Goal: Task Accomplishment & Management: Manage account settings

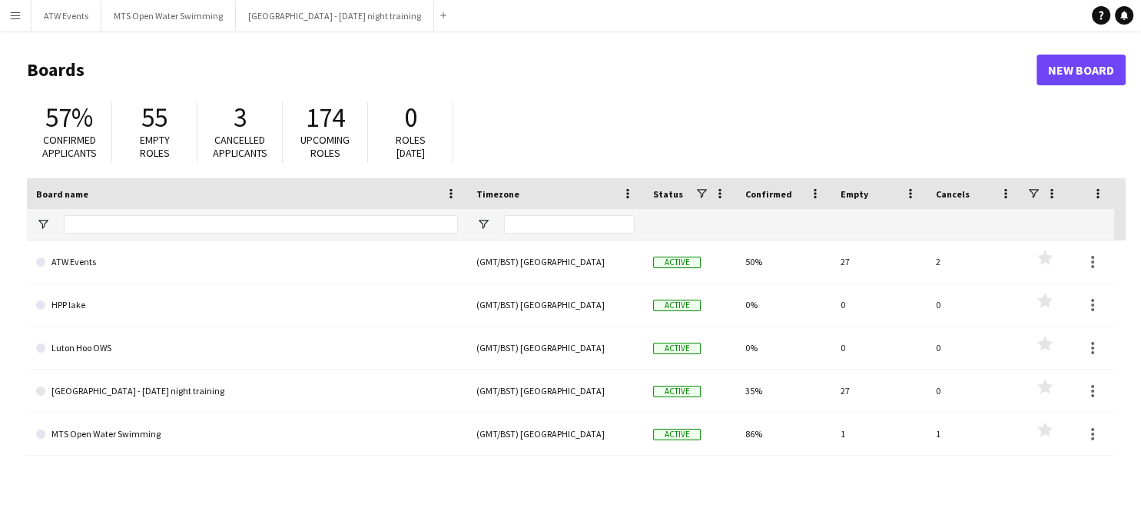
click at [13, 23] on button "Menu" at bounding box center [15, 15] width 31 height 31
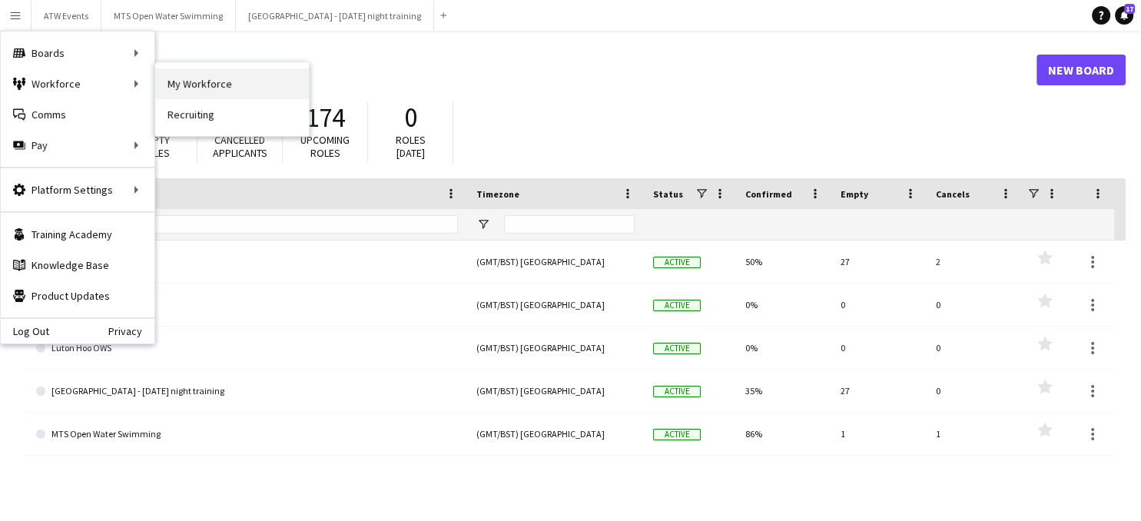
click at [204, 83] on link "My Workforce" at bounding box center [232, 83] width 154 height 31
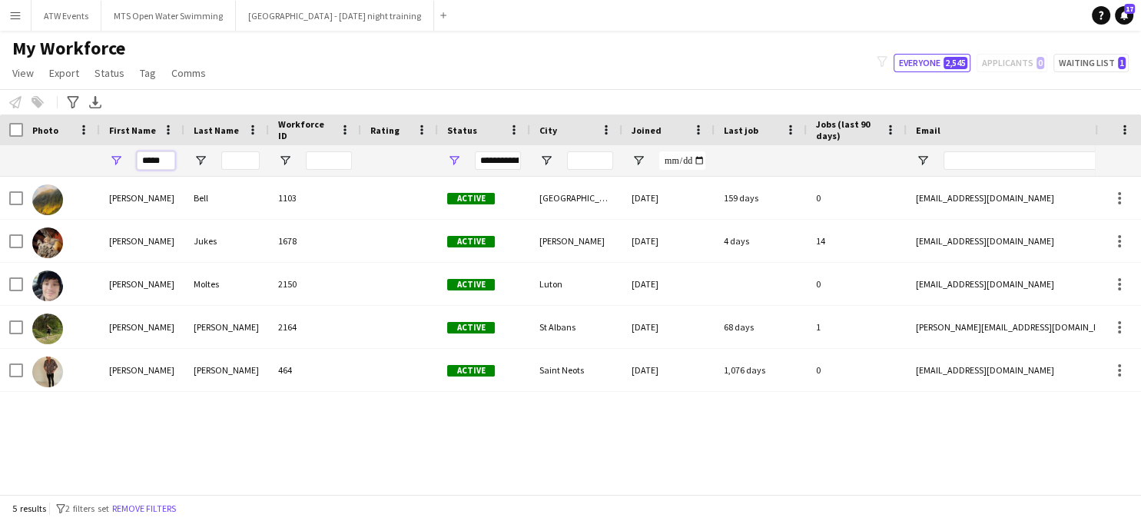
drag, startPoint x: 167, startPoint y: 164, endPoint x: 128, endPoint y: 158, distance: 40.4
click at [128, 158] on div "*****" at bounding box center [142, 160] width 85 height 31
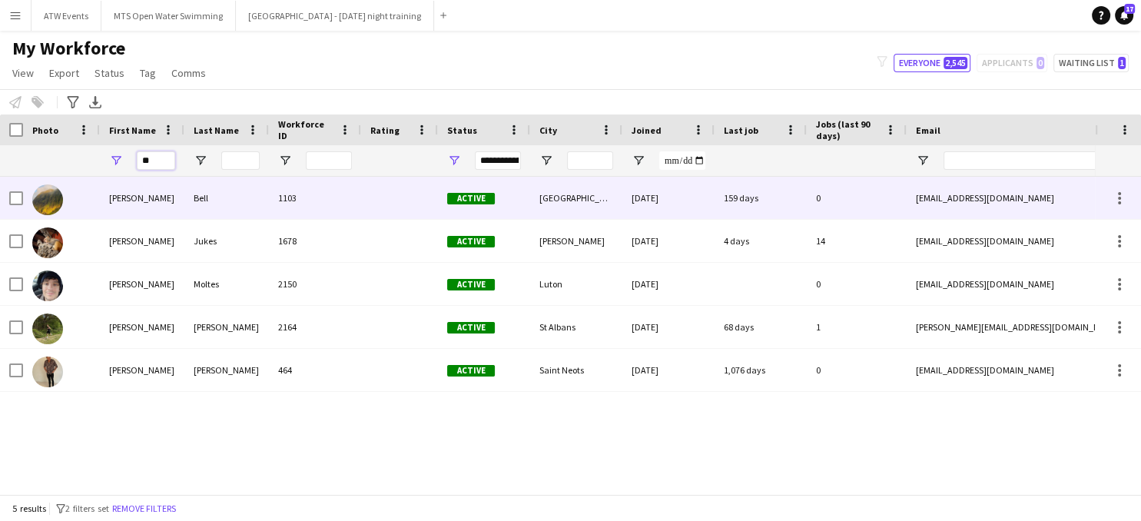
type input "*"
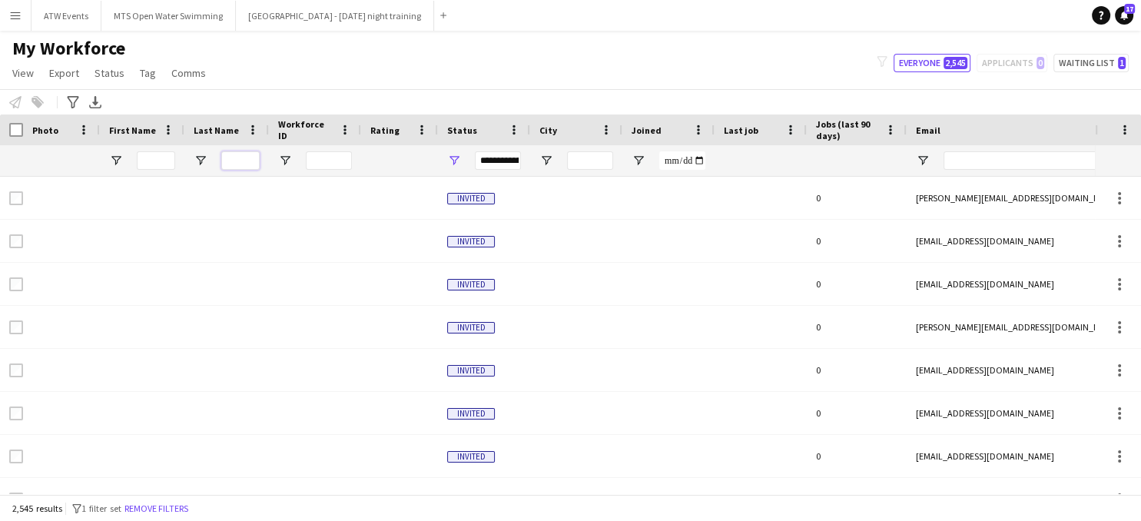
click at [240, 161] on input "Last Name Filter Input" at bounding box center [240, 160] width 38 height 18
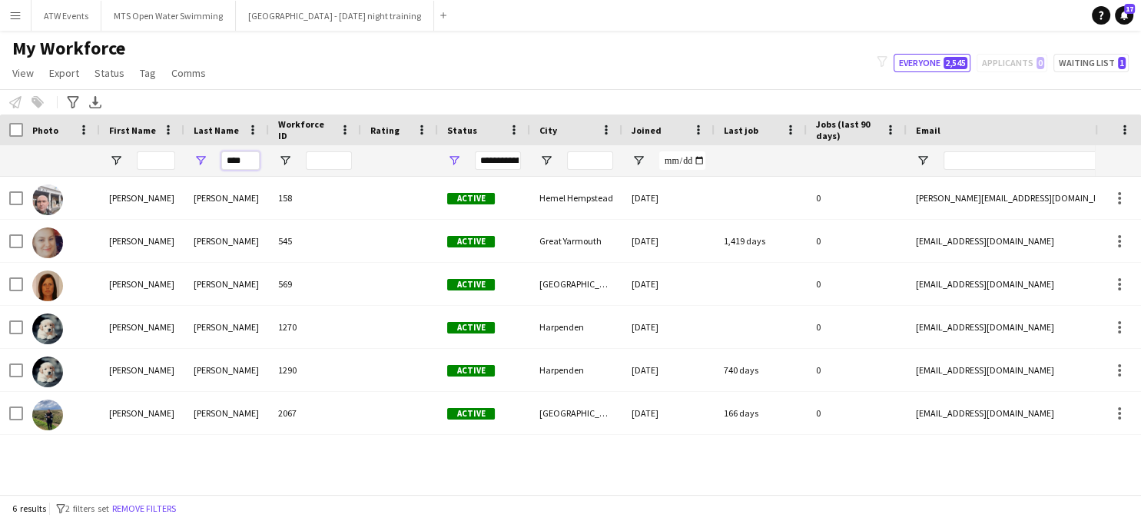
type input "****"
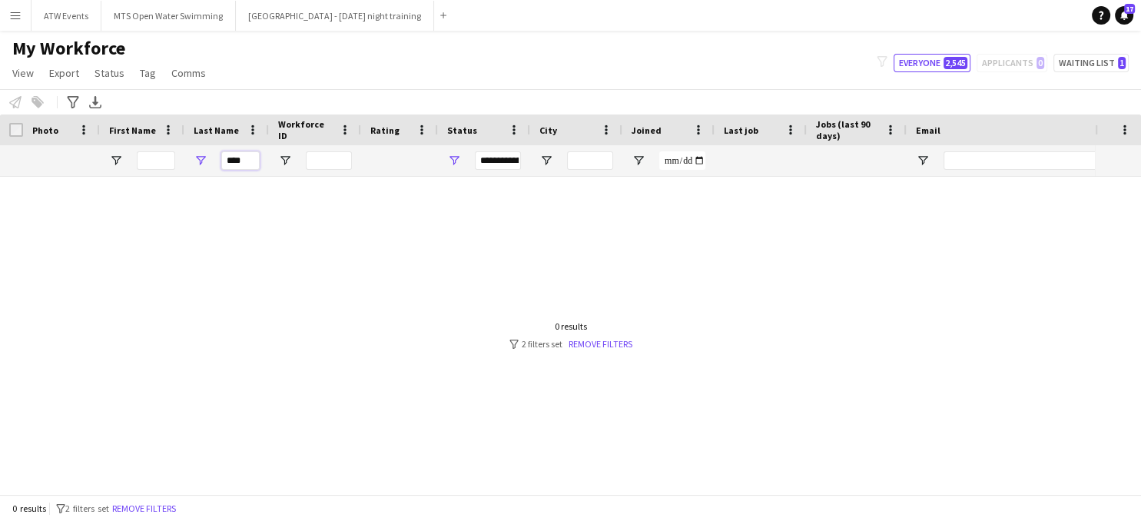
drag, startPoint x: 254, startPoint y: 158, endPoint x: 223, endPoint y: 171, distance: 33.1
click at [223, 170] on input "****" at bounding box center [240, 160] width 38 height 18
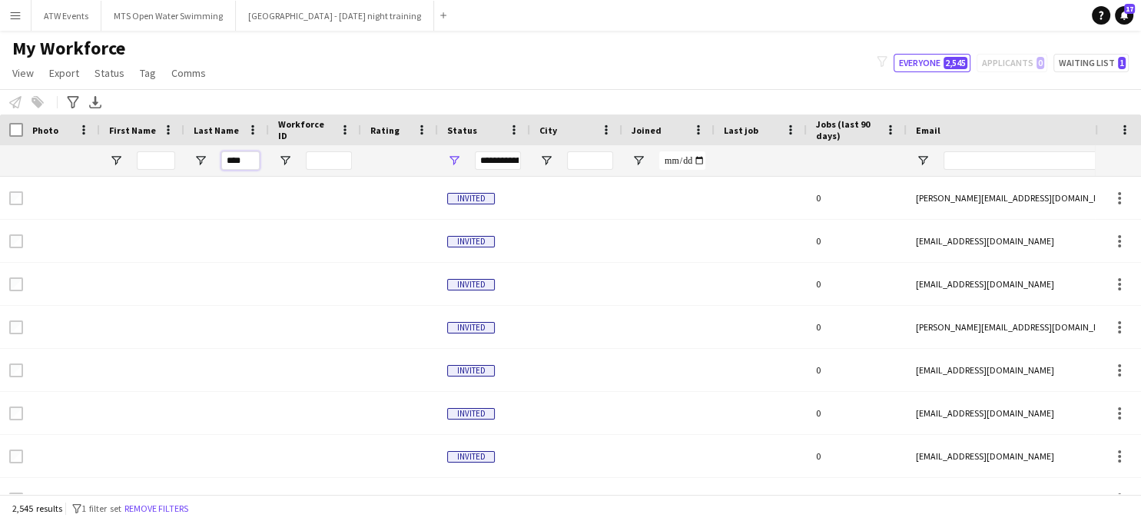
type input "****"
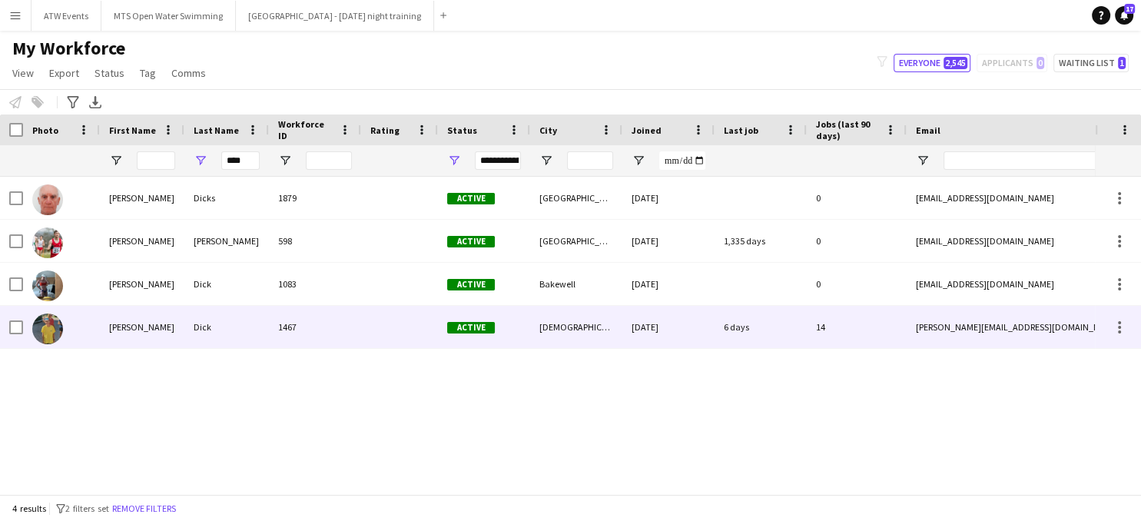
click at [123, 323] on div "[PERSON_NAME]" at bounding box center [142, 327] width 85 height 42
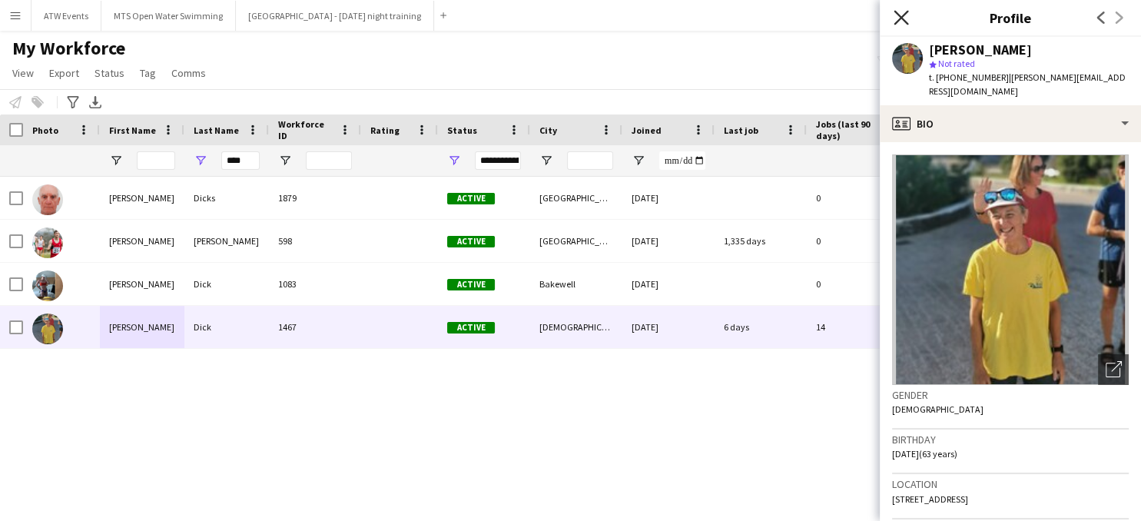
click at [900, 14] on icon "Close pop-in" at bounding box center [900, 17] width 15 height 15
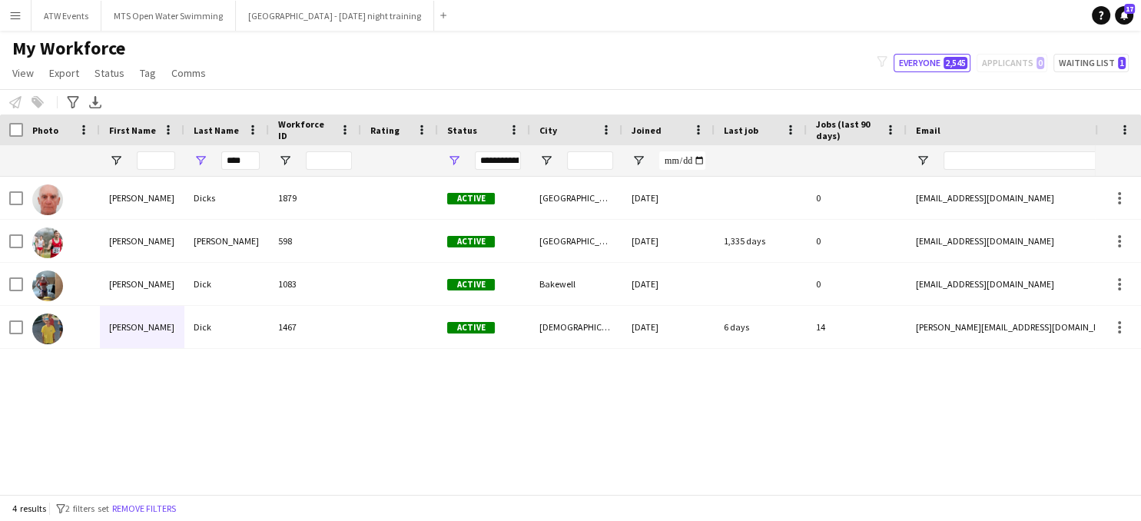
click at [17, 17] on app-icon "Menu" at bounding box center [15, 15] width 12 height 12
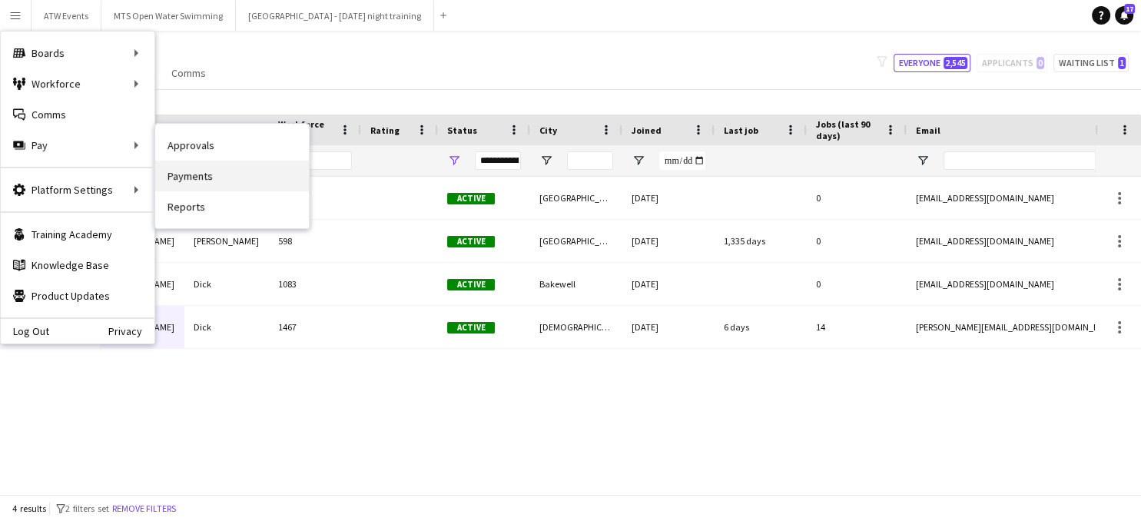
click at [185, 179] on link "Payments" at bounding box center [232, 176] width 154 height 31
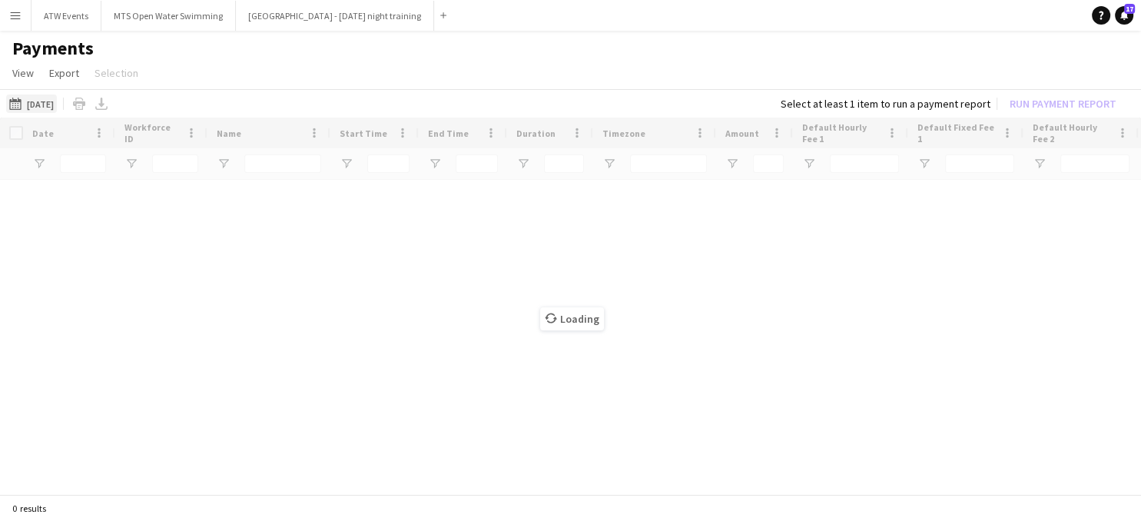
click at [42, 107] on button "[DATE] [DATE]" at bounding box center [31, 103] width 51 height 18
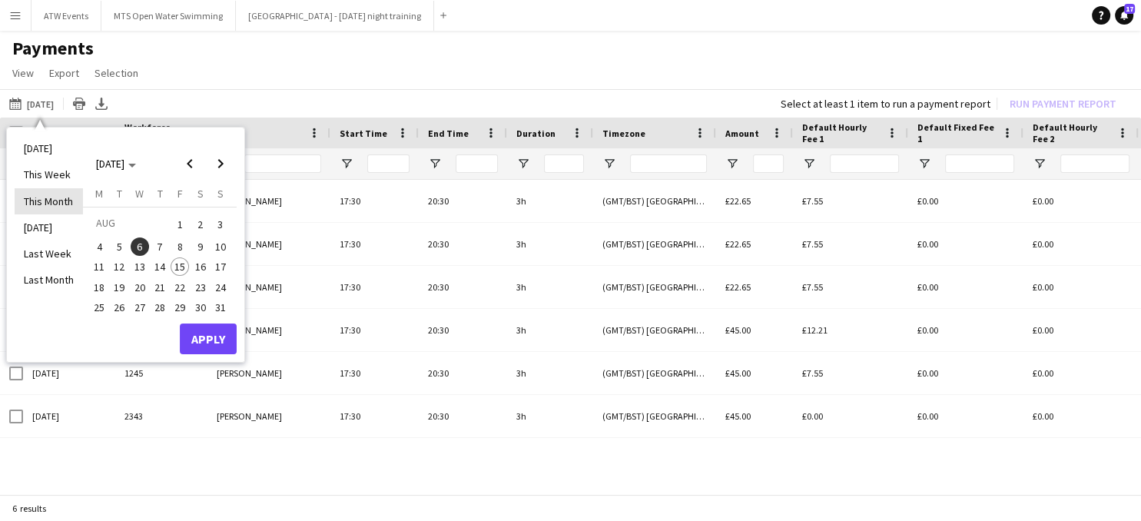
click at [49, 206] on li "This Month" at bounding box center [49, 201] width 68 height 26
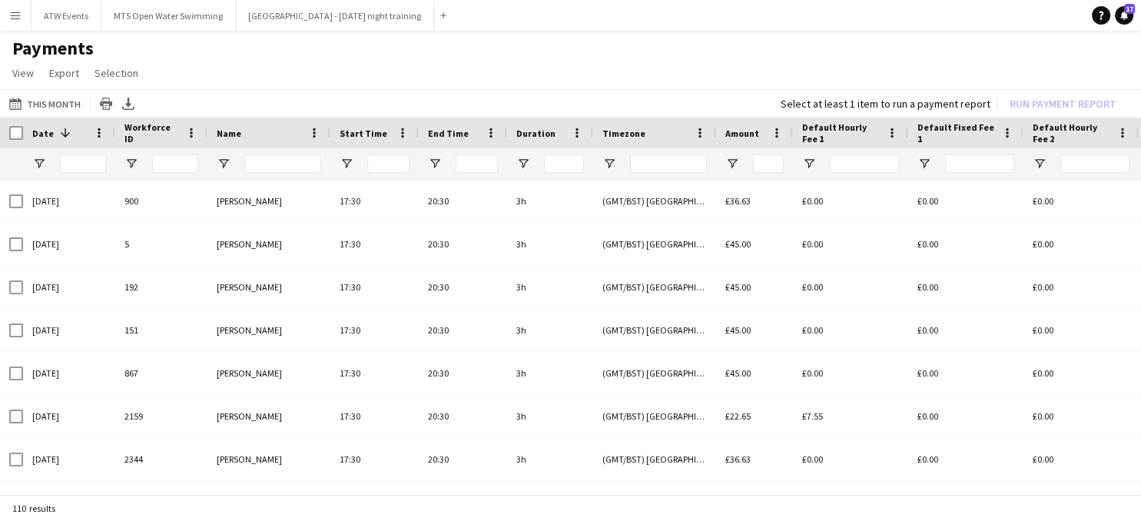
click at [14, 17] on app-icon "Menu" at bounding box center [15, 15] width 12 height 12
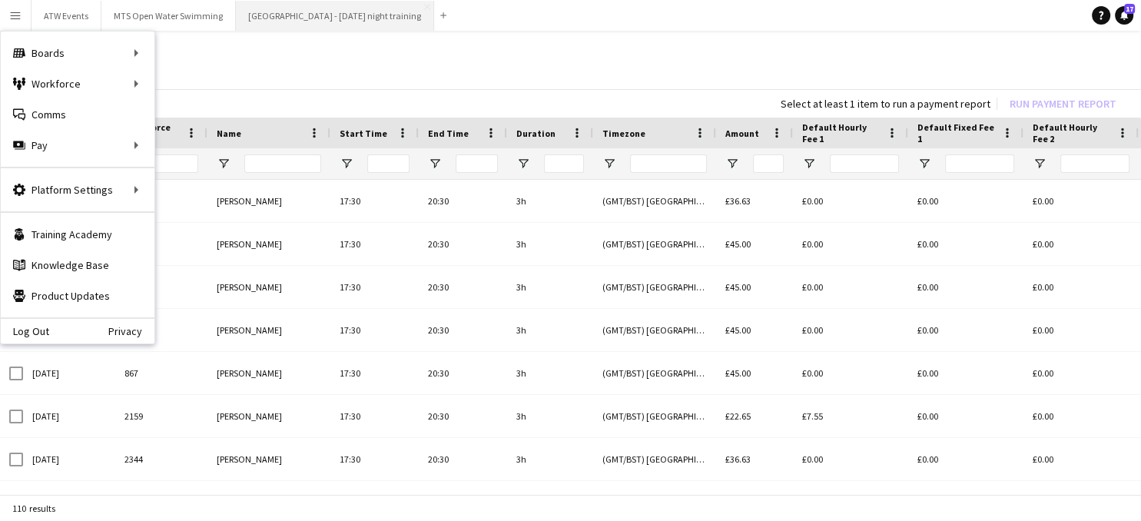
click at [280, 15] on button "[GEOGRAPHIC_DATA] - [DATE] night training Close" at bounding box center [335, 16] width 198 height 30
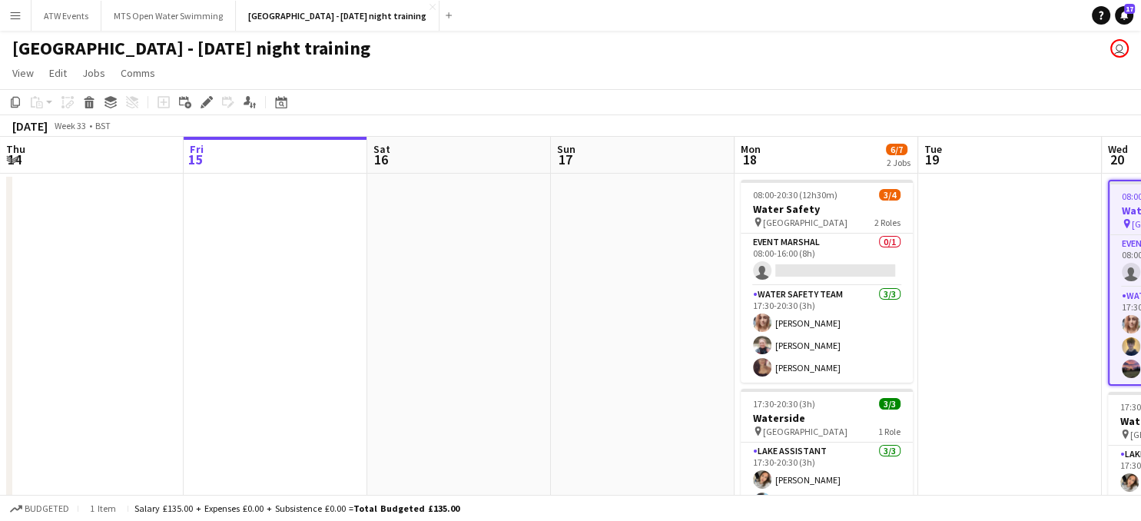
click at [1061, 228] on app-date-cell at bounding box center [1010, 373] width 184 height 399
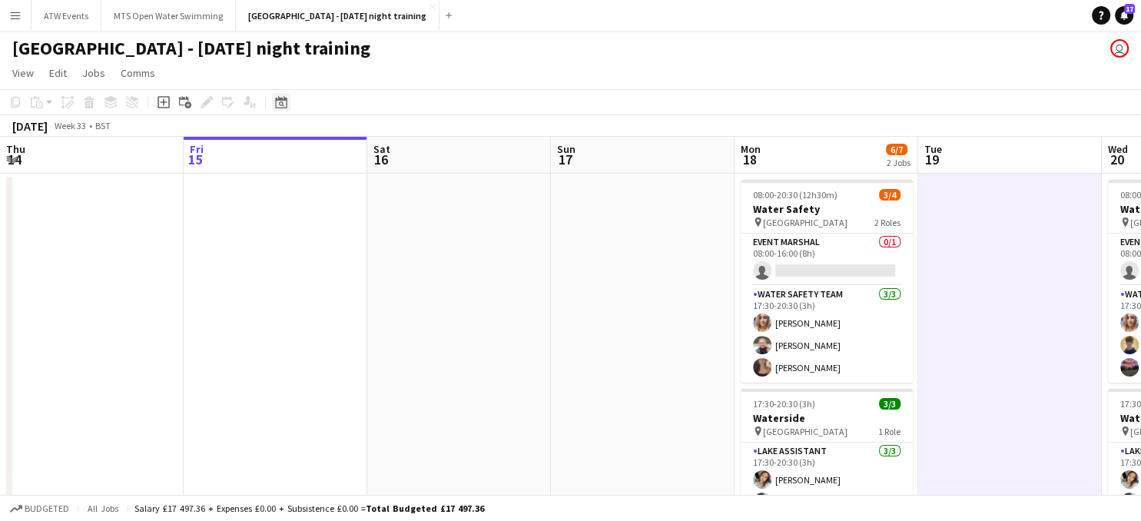
click at [277, 102] on icon at bounding box center [281, 102] width 12 height 12
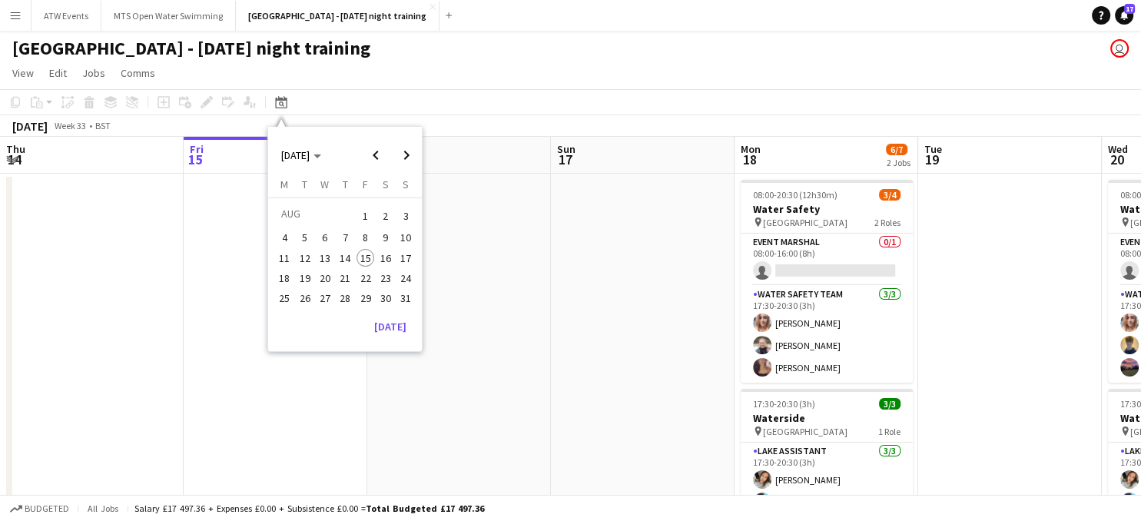
click at [323, 275] on span "20" at bounding box center [325, 278] width 18 height 18
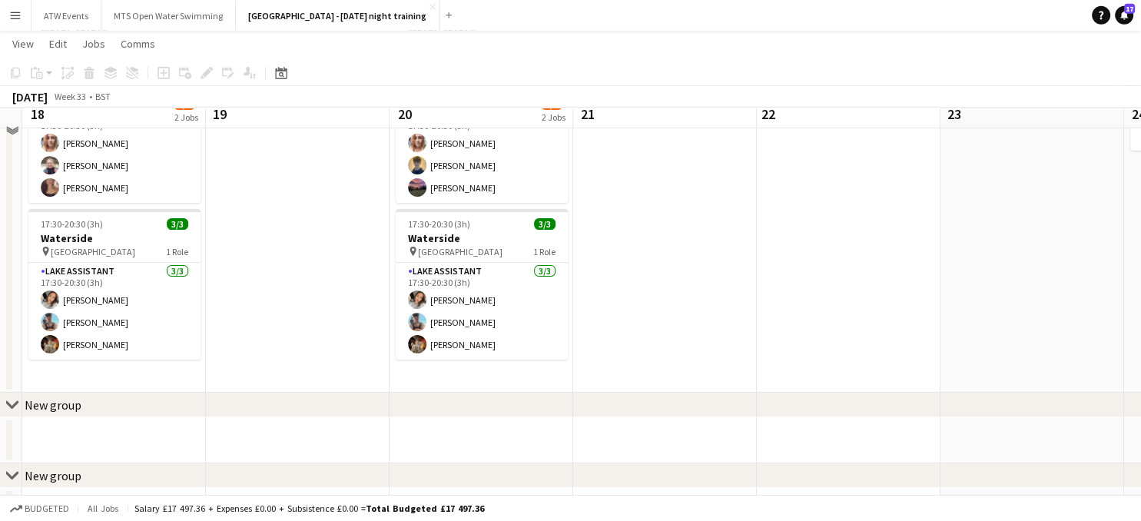
scroll to position [81, 0]
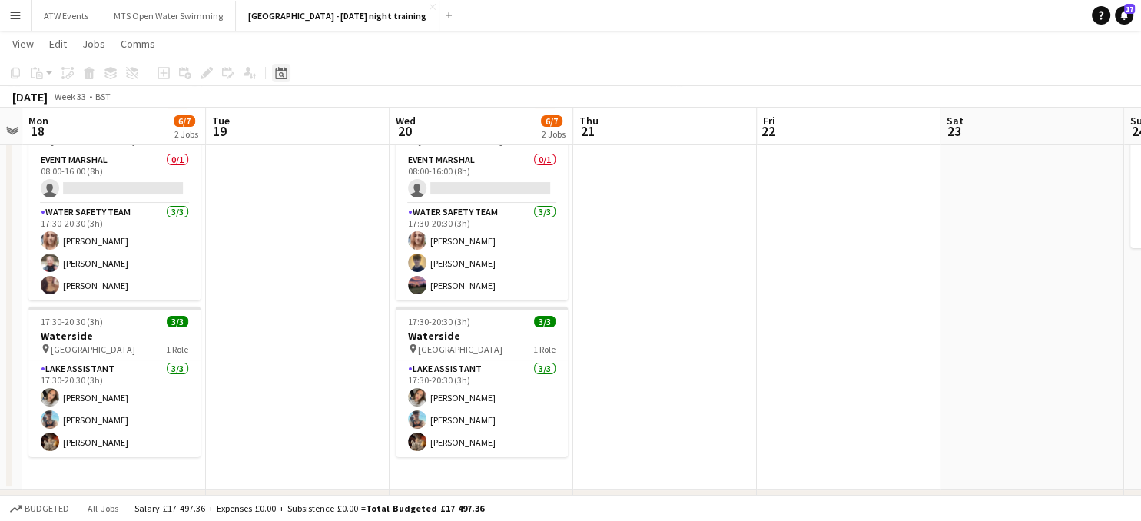
click at [279, 74] on icon "Date picker" at bounding box center [281, 73] width 12 height 12
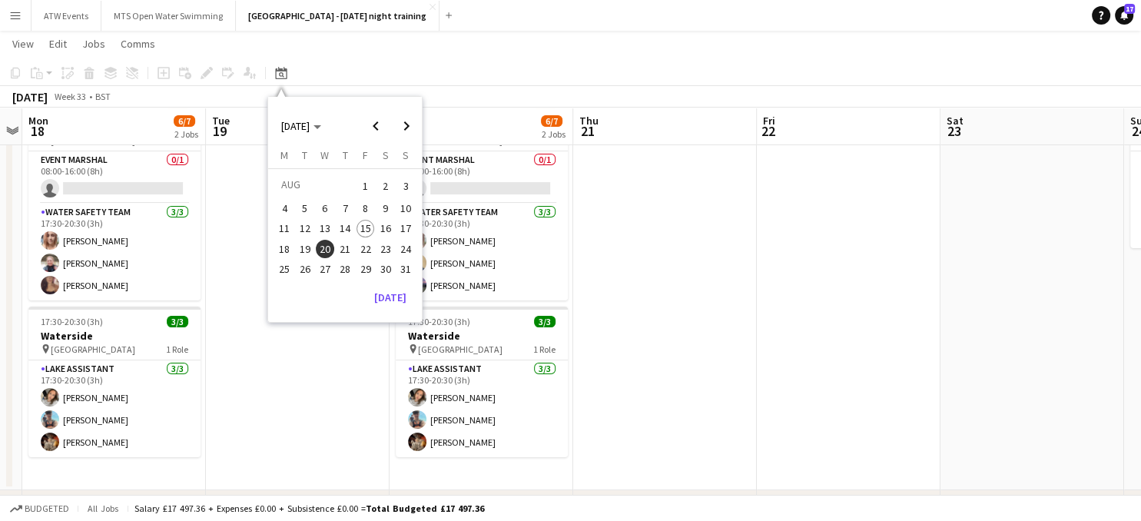
click at [285, 264] on span "25" at bounding box center [285, 269] width 18 height 18
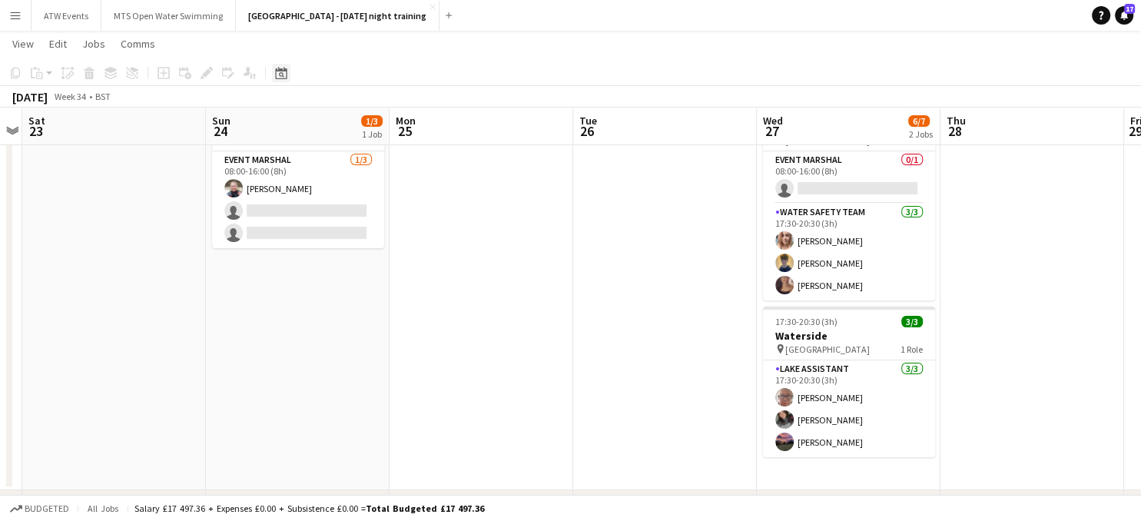
click at [280, 75] on icon "Date picker" at bounding box center [281, 73] width 12 height 12
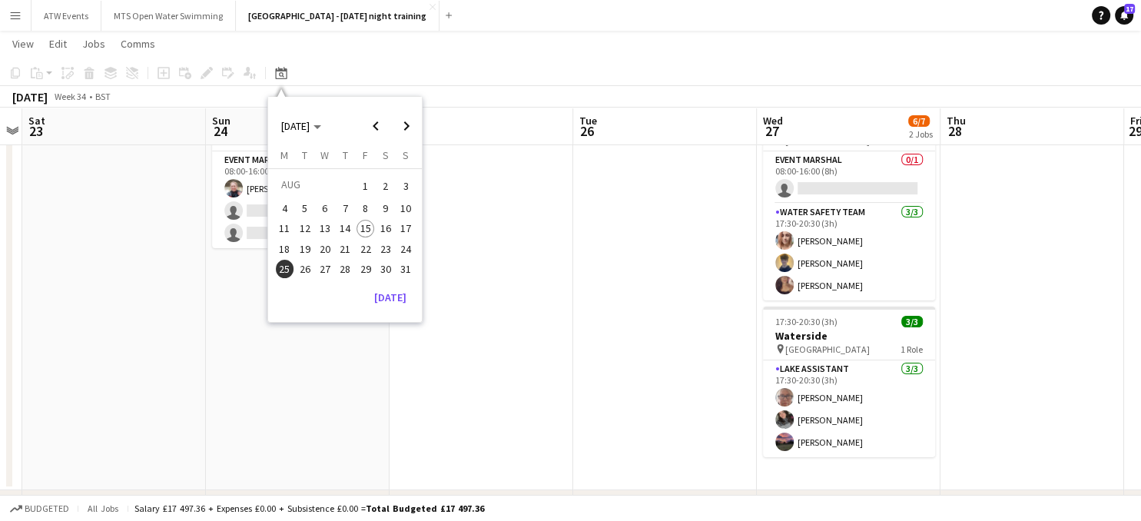
click at [412, 264] on span "31" at bounding box center [405, 269] width 18 height 18
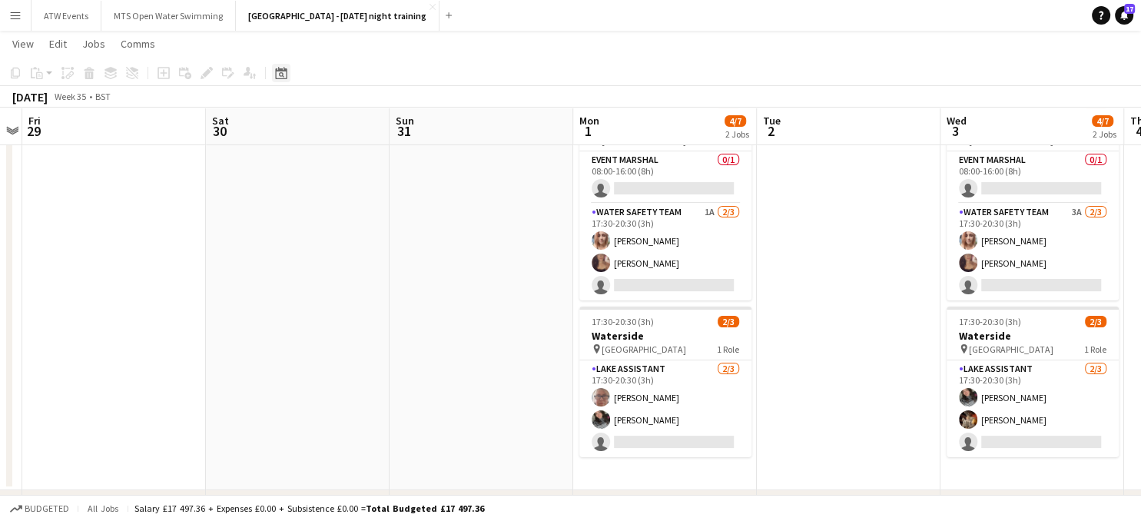
click at [282, 77] on icon "Date picker" at bounding box center [281, 73] width 12 height 12
click at [405, 246] on span "24" at bounding box center [405, 249] width 18 height 18
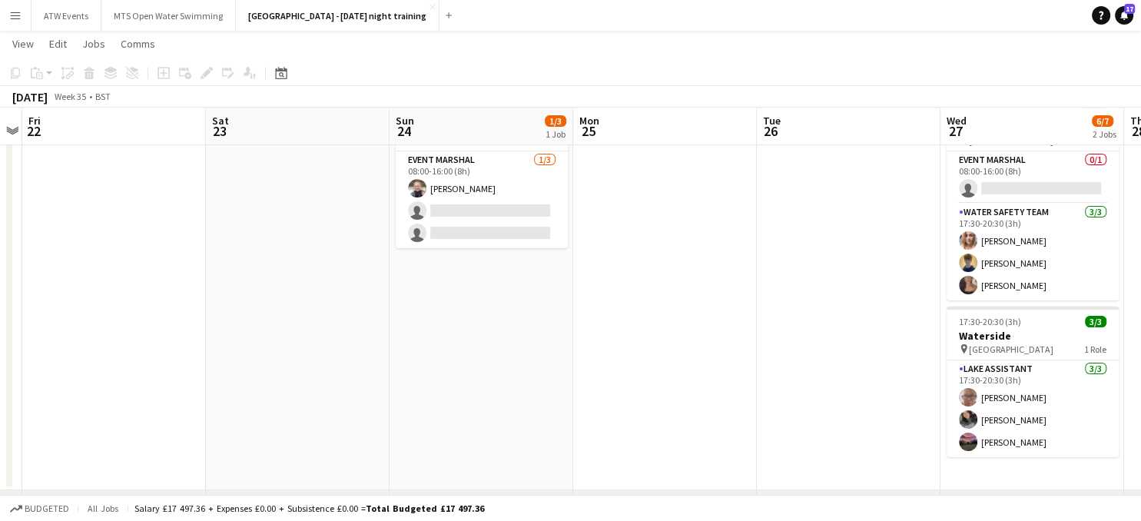
click at [404, 248] on app-date-cell "08:00-16:00 (8h) 1/3 [PERSON_NAME] 1 Role Event Marshal [DATE] 08:00-16:00 (8h)…" at bounding box center [482, 290] width 184 height 399
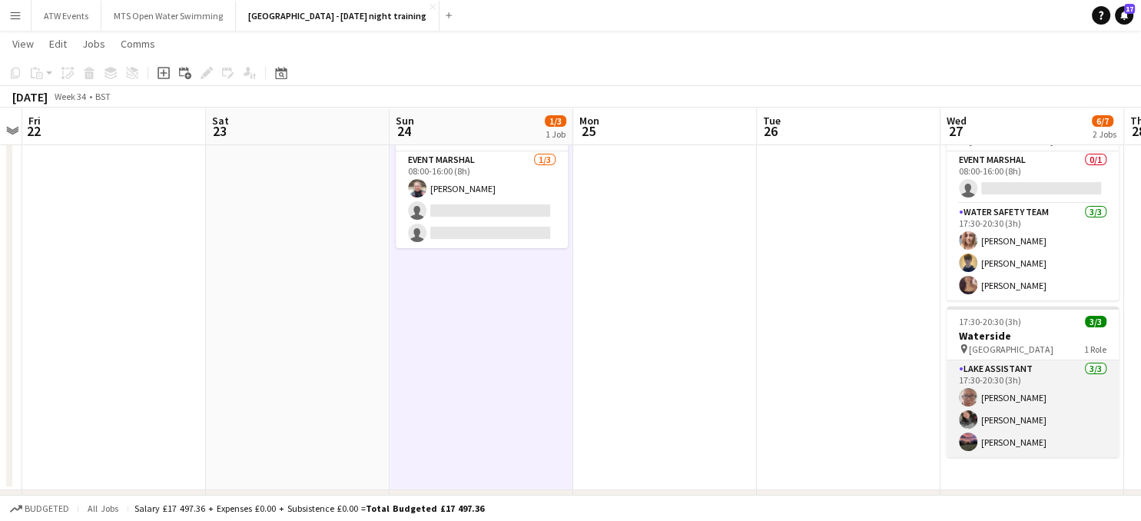
click at [1019, 396] on app-card-role "Lake Assistant [DATE] 17:30-20:30 (3h) [PERSON_NAME] [PERSON_NAME] [PERSON_NAME]" at bounding box center [1032, 408] width 172 height 97
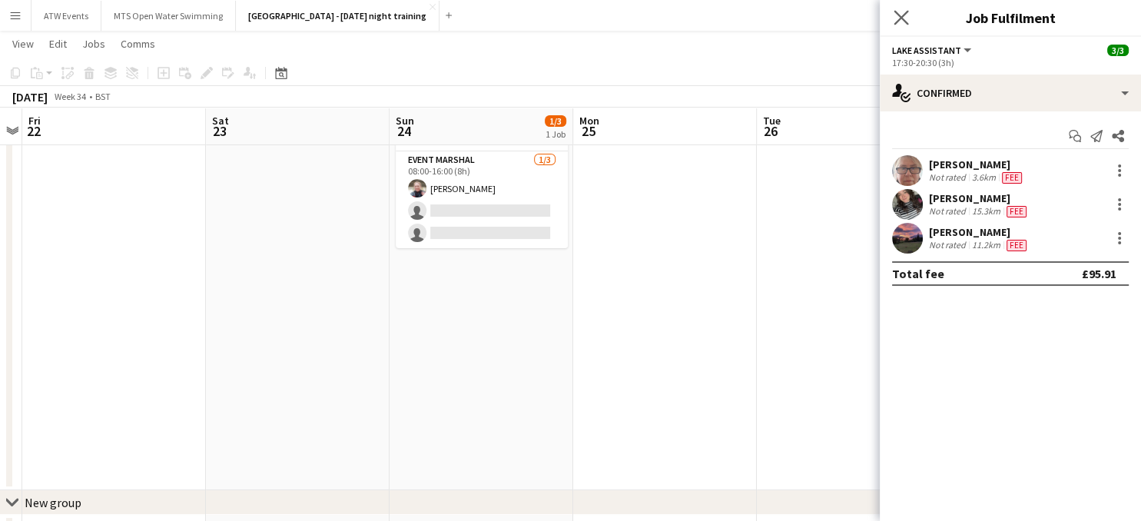
click at [901, 25] on app-icon "Close pop-in" at bounding box center [901, 18] width 22 height 22
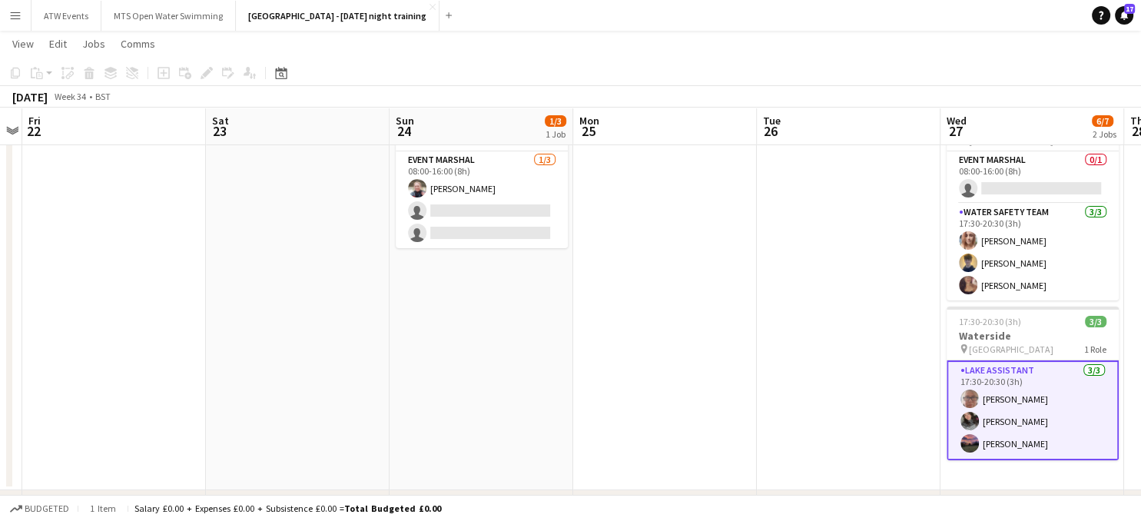
click at [18, 20] on app-icon "Menu" at bounding box center [15, 15] width 12 height 12
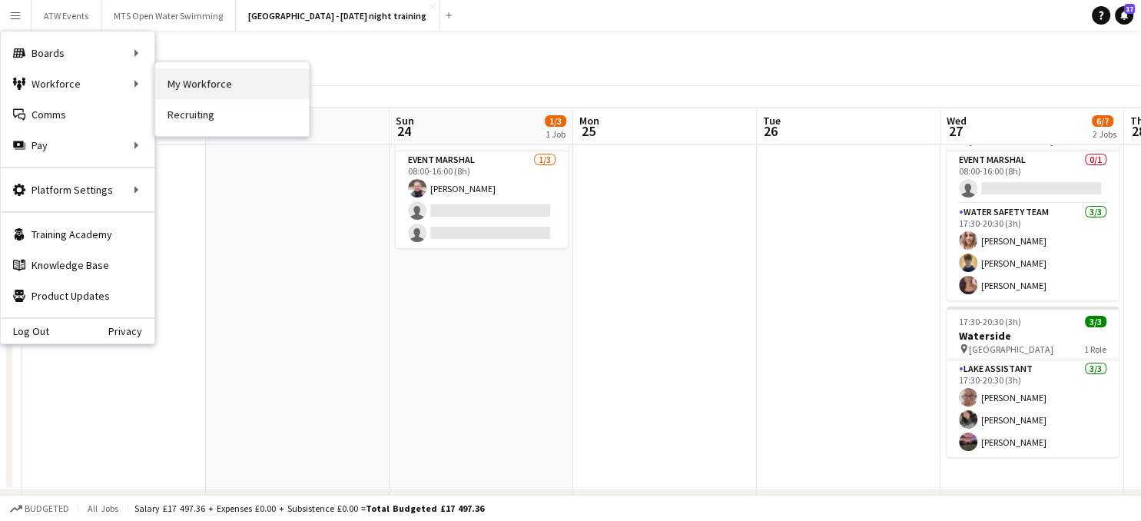
click at [215, 81] on link "My Workforce" at bounding box center [232, 83] width 154 height 31
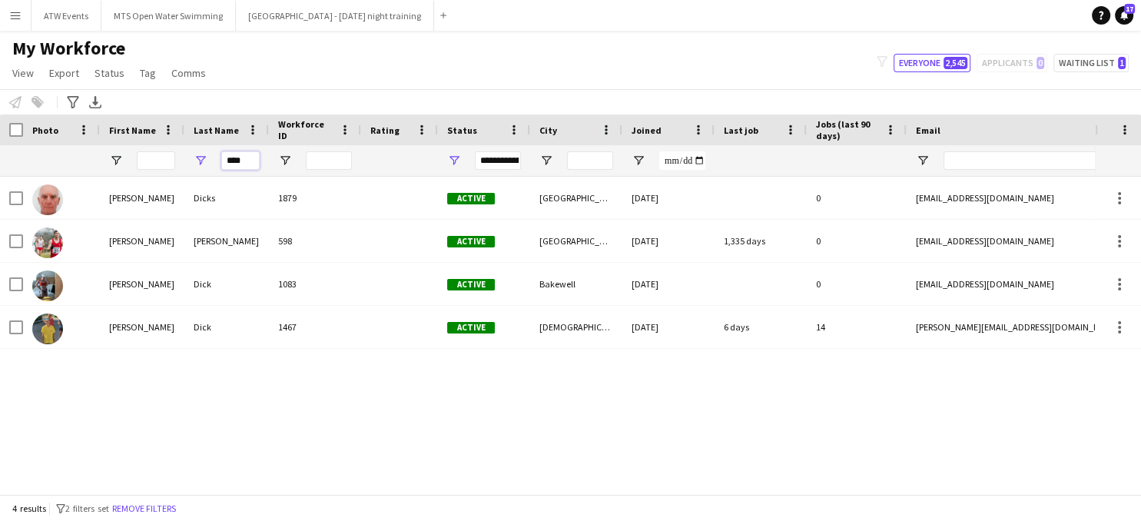
drag, startPoint x: 247, startPoint y: 157, endPoint x: 194, endPoint y: 155, distance: 53.0
click at [194, 155] on div "****" at bounding box center [226, 160] width 85 height 31
type input "*"
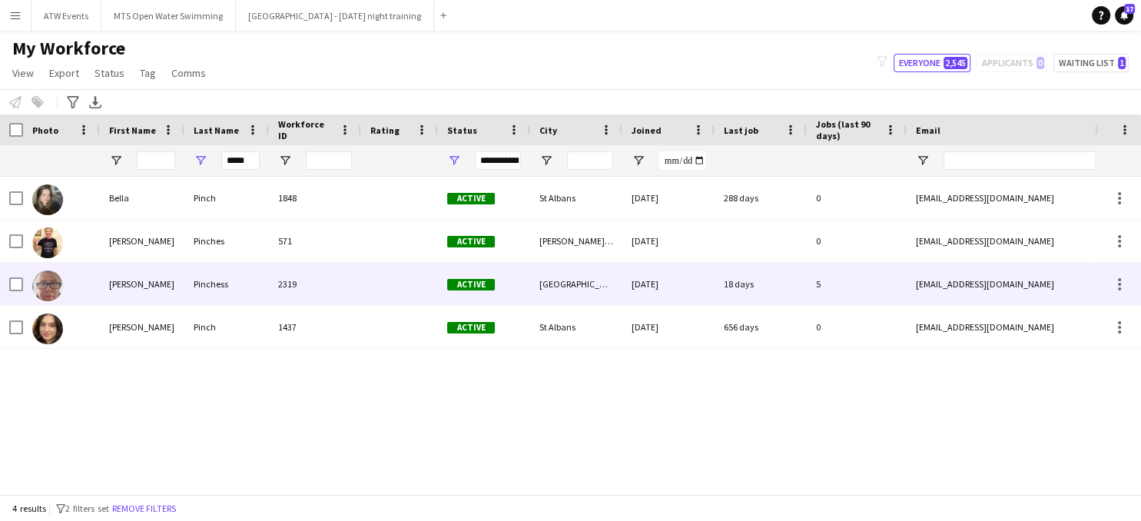
click at [124, 286] on div "[PERSON_NAME]" at bounding box center [142, 284] width 85 height 42
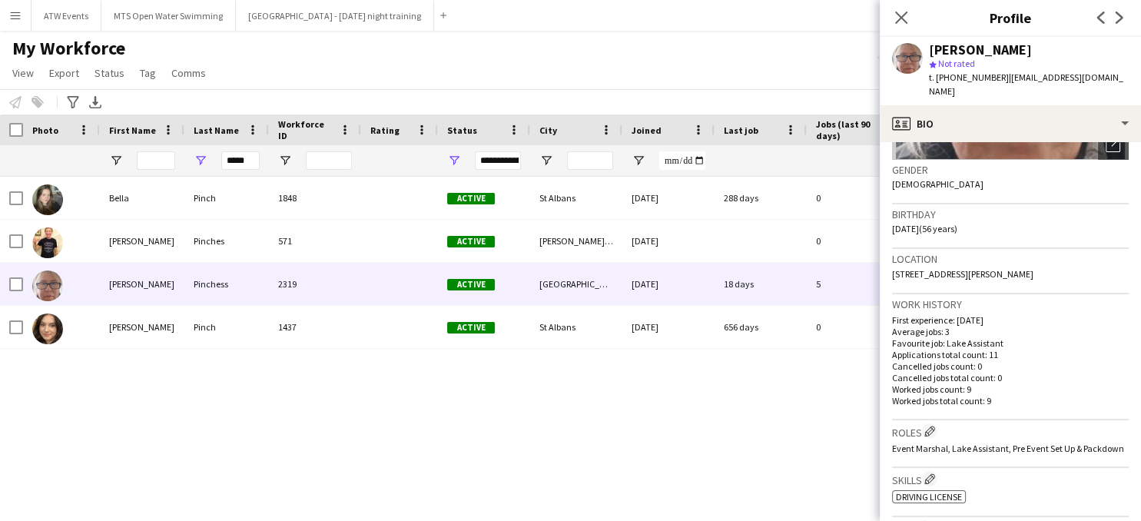
scroll to position [324, 0]
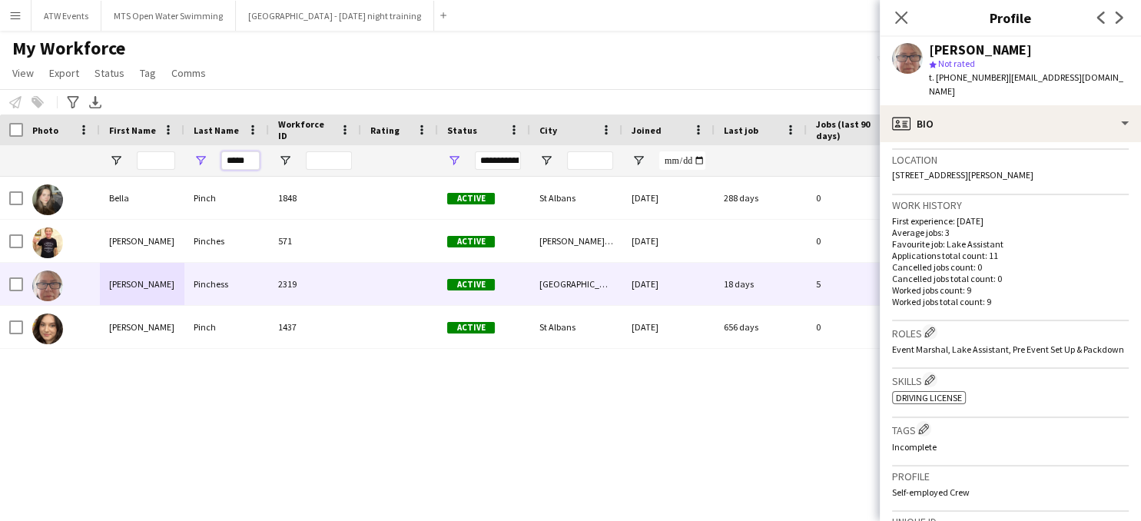
drag, startPoint x: 250, startPoint y: 164, endPoint x: 208, endPoint y: 164, distance: 42.3
click at [221, 164] on input "*****" at bounding box center [240, 160] width 38 height 18
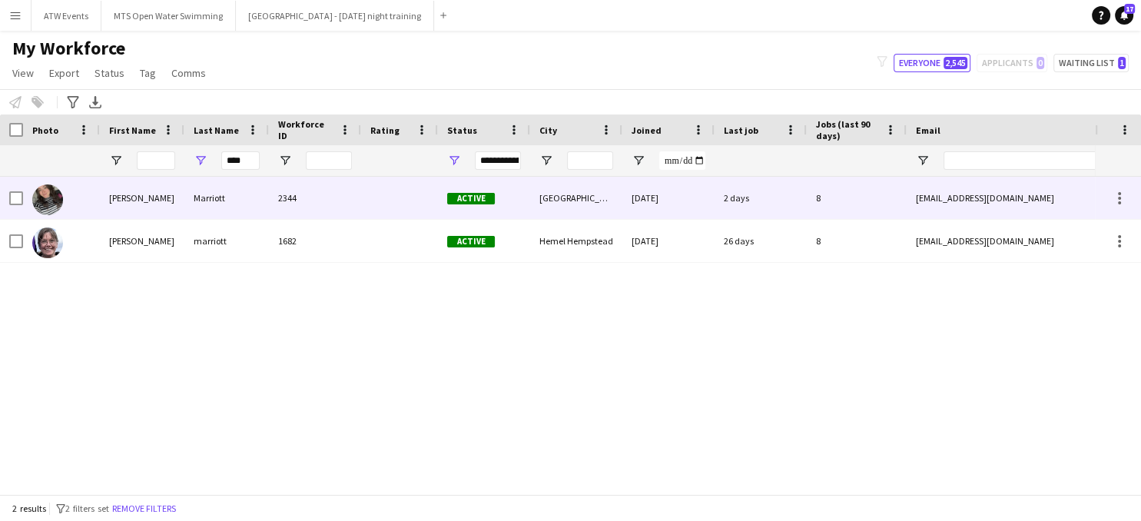
click at [121, 204] on div "[PERSON_NAME]" at bounding box center [142, 198] width 85 height 42
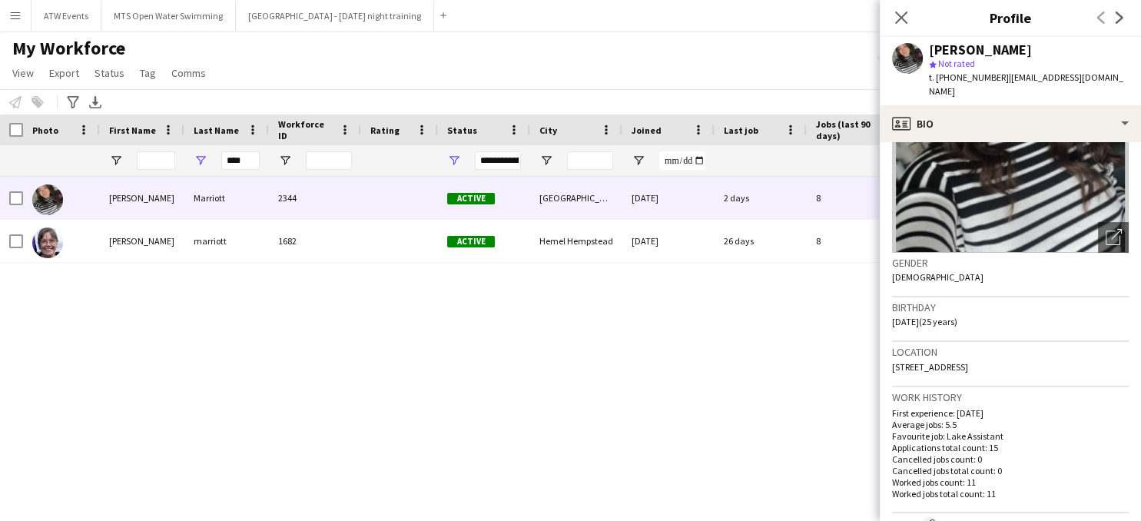
scroll to position [50, 0]
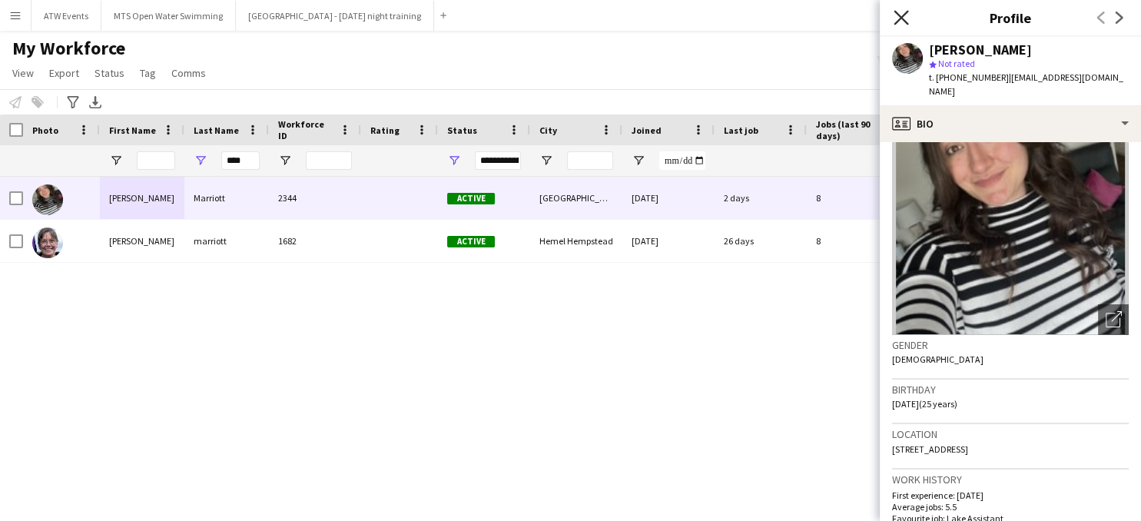
click at [903, 13] on icon "Close pop-in" at bounding box center [900, 17] width 15 height 15
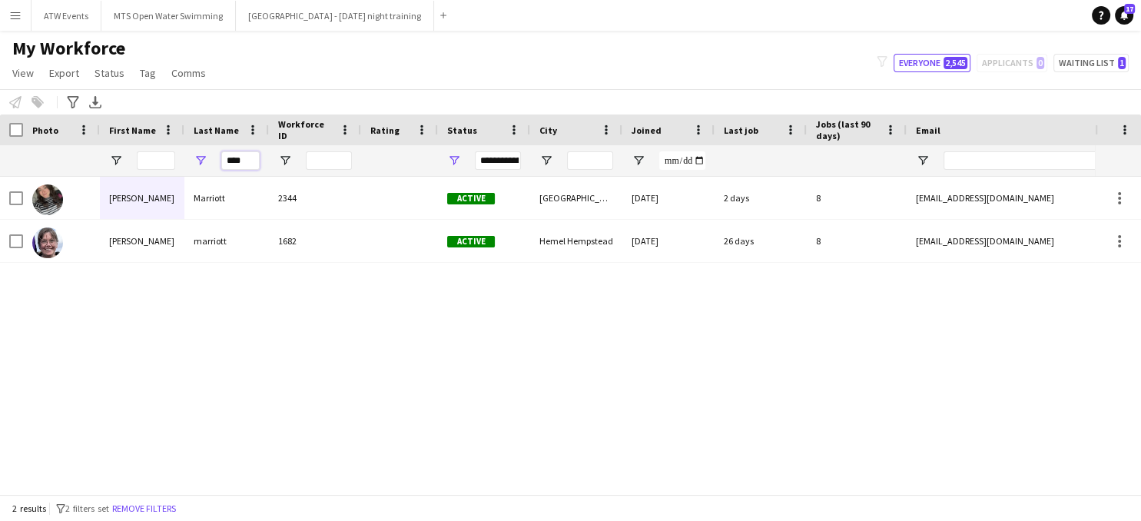
drag, startPoint x: 247, startPoint y: 161, endPoint x: 204, endPoint y: 165, distance: 43.3
click at [221, 165] on input "****" at bounding box center [240, 160] width 38 height 18
type input "*****"
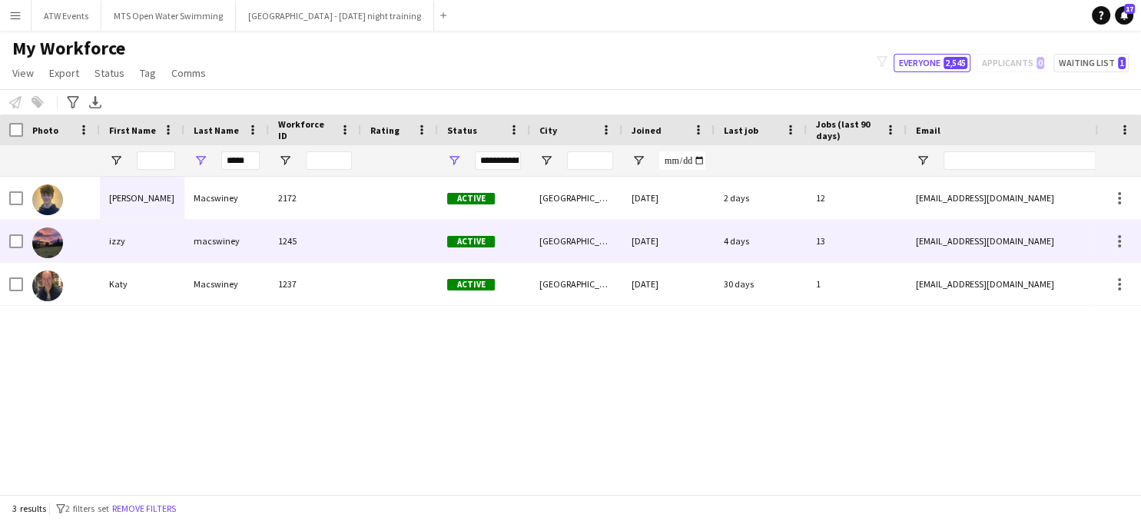
click at [128, 243] on div "izzy" at bounding box center [142, 241] width 85 height 42
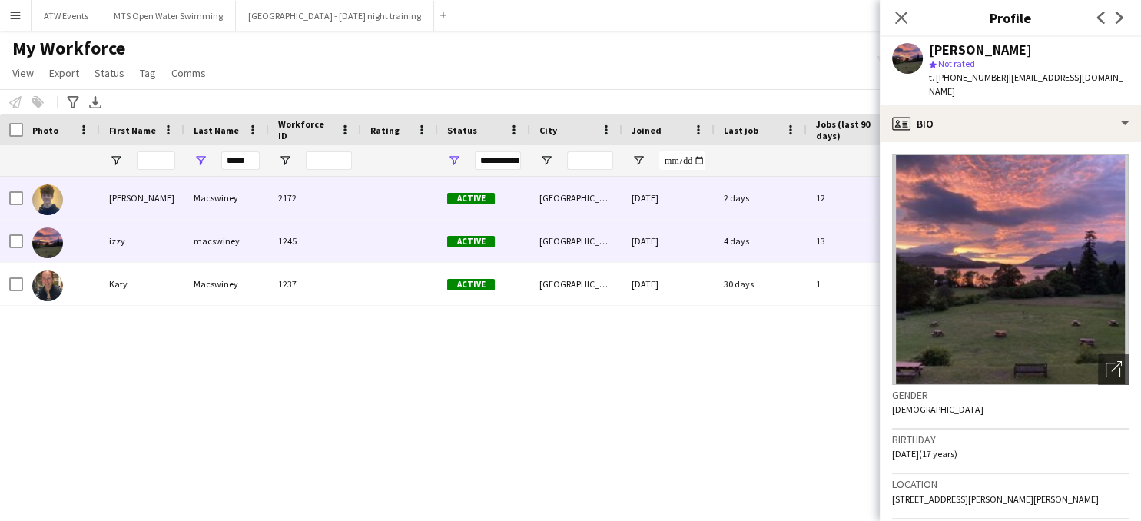
click at [126, 198] on div "[PERSON_NAME]" at bounding box center [142, 198] width 85 height 42
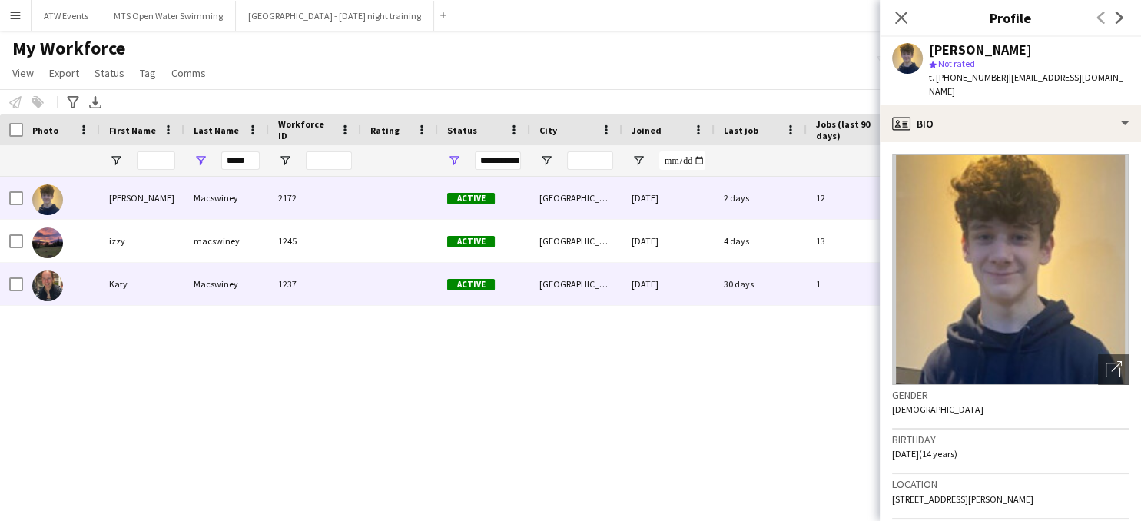
click at [118, 283] on div "Katy" at bounding box center [142, 284] width 85 height 42
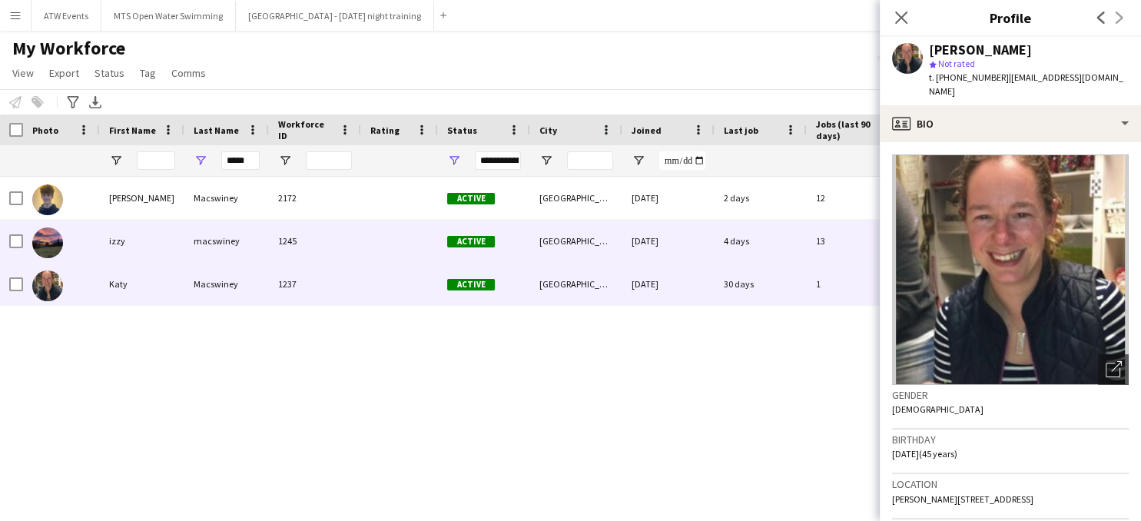
click at [121, 247] on div "izzy" at bounding box center [142, 241] width 85 height 42
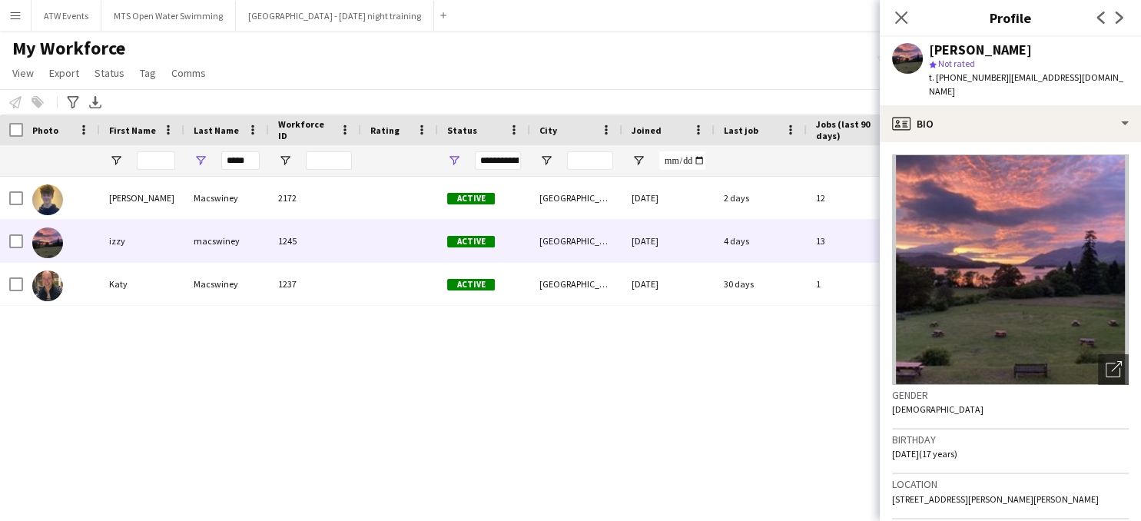
click at [21, 16] on app-icon "Menu" at bounding box center [15, 15] width 12 height 12
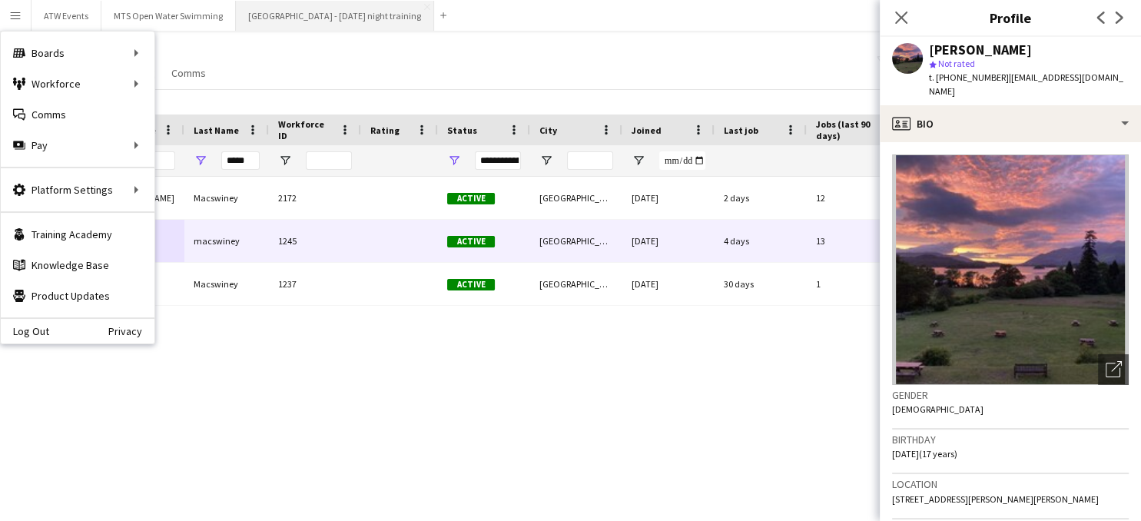
click at [305, 17] on button "[GEOGRAPHIC_DATA] - [DATE] night training Close" at bounding box center [335, 16] width 198 height 30
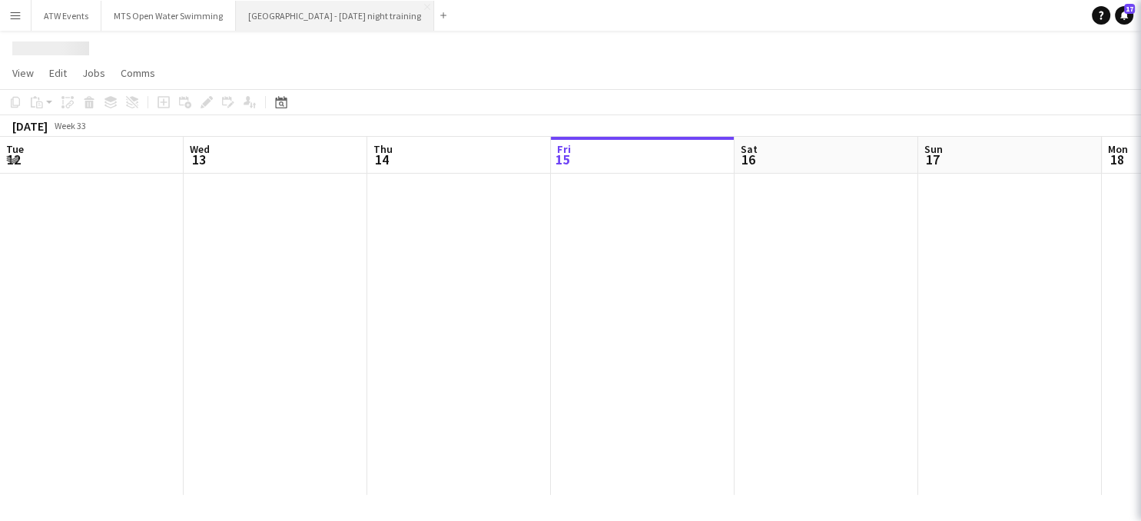
scroll to position [0, 367]
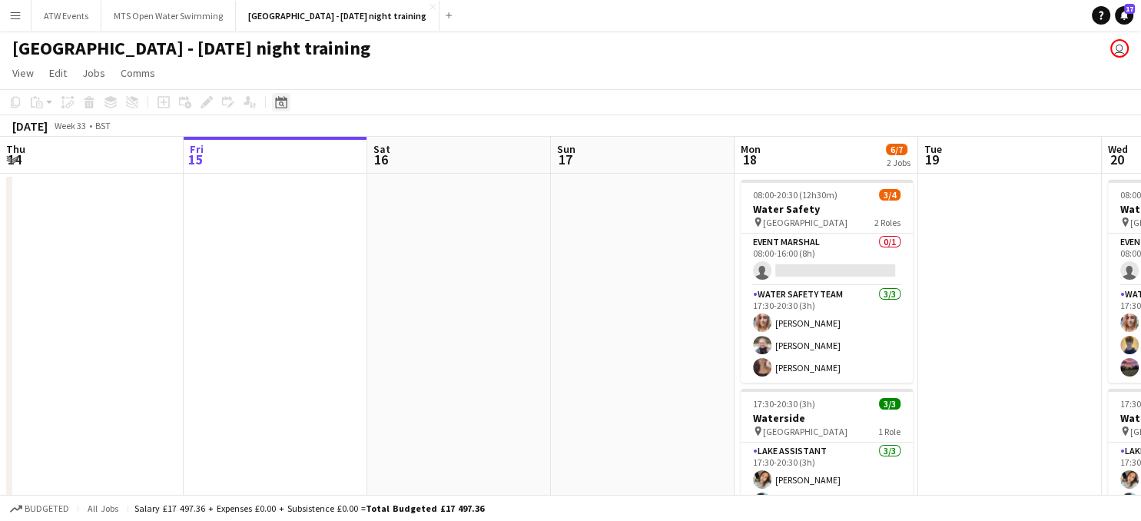
click at [281, 103] on icon "Date picker" at bounding box center [281, 102] width 12 height 12
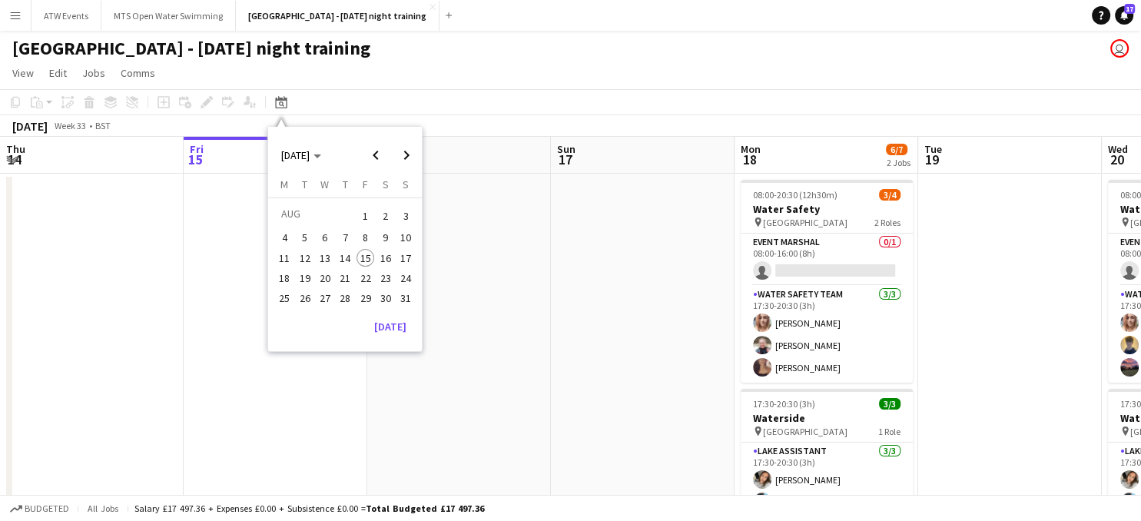
click at [326, 299] on span "27" at bounding box center [325, 298] width 18 height 18
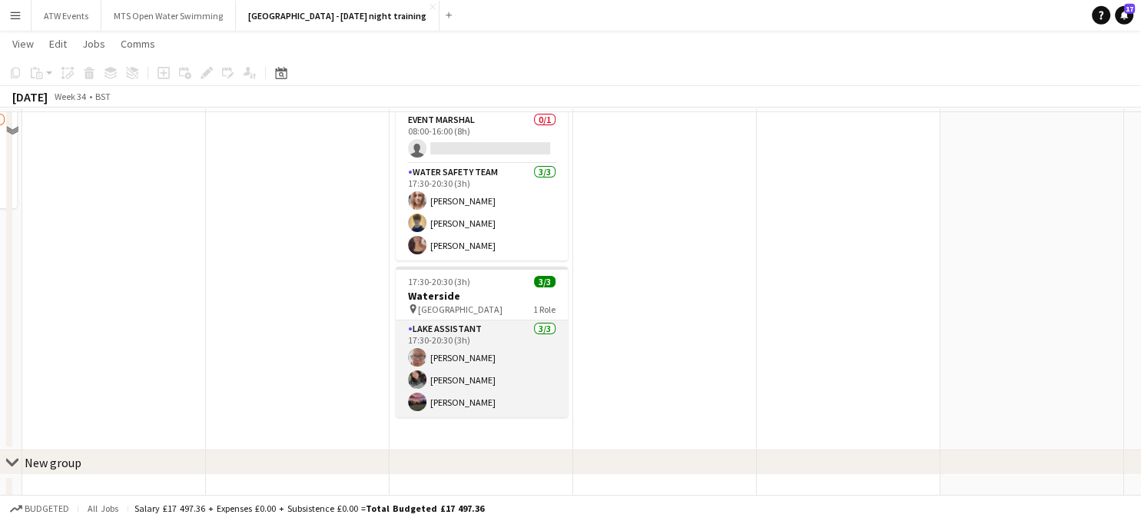
scroll to position [81, 0]
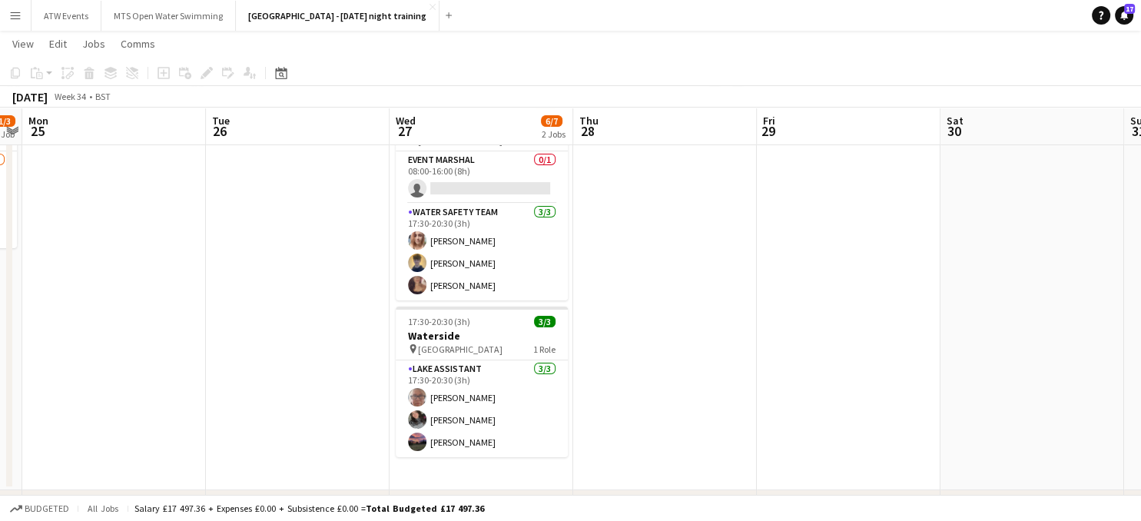
click at [5, 12] on button "Menu" at bounding box center [15, 15] width 31 height 31
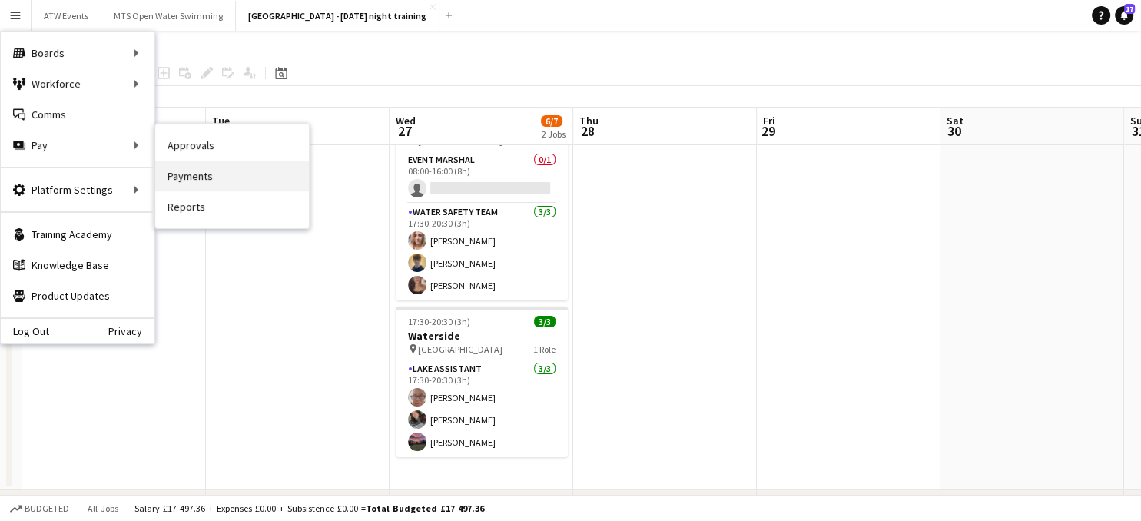
click at [186, 173] on link "Payments" at bounding box center [232, 176] width 154 height 31
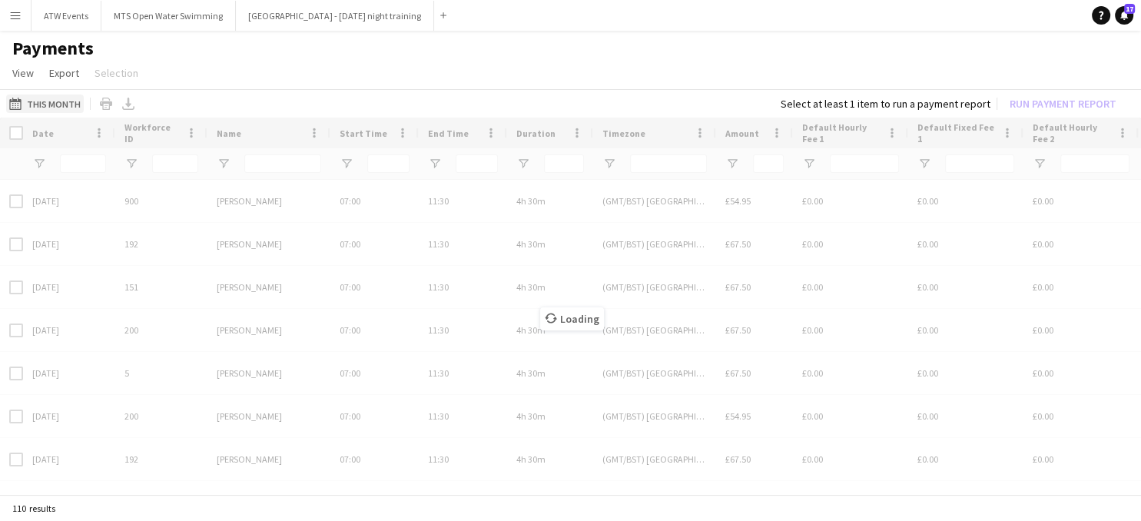
click at [56, 103] on button "This Month This Month" at bounding box center [45, 103] width 78 height 18
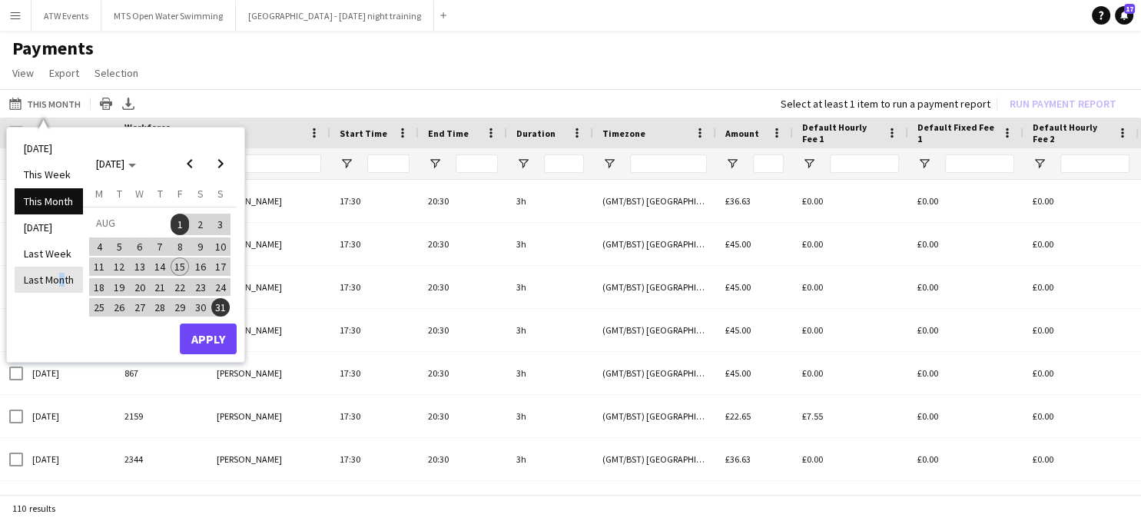
click at [56, 282] on li "Last Month" at bounding box center [49, 280] width 68 height 26
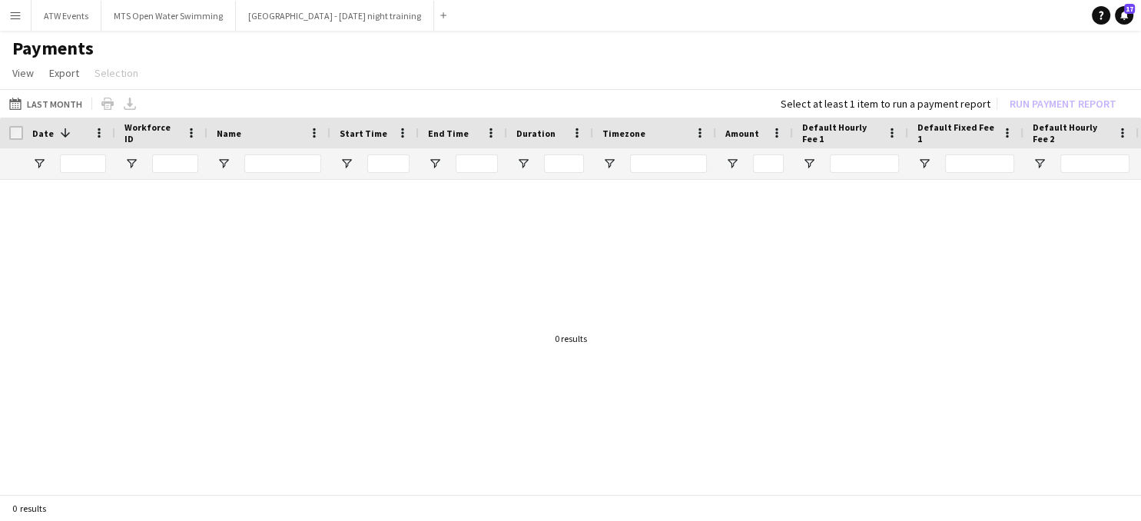
click at [9, 24] on button "Menu" at bounding box center [15, 15] width 31 height 31
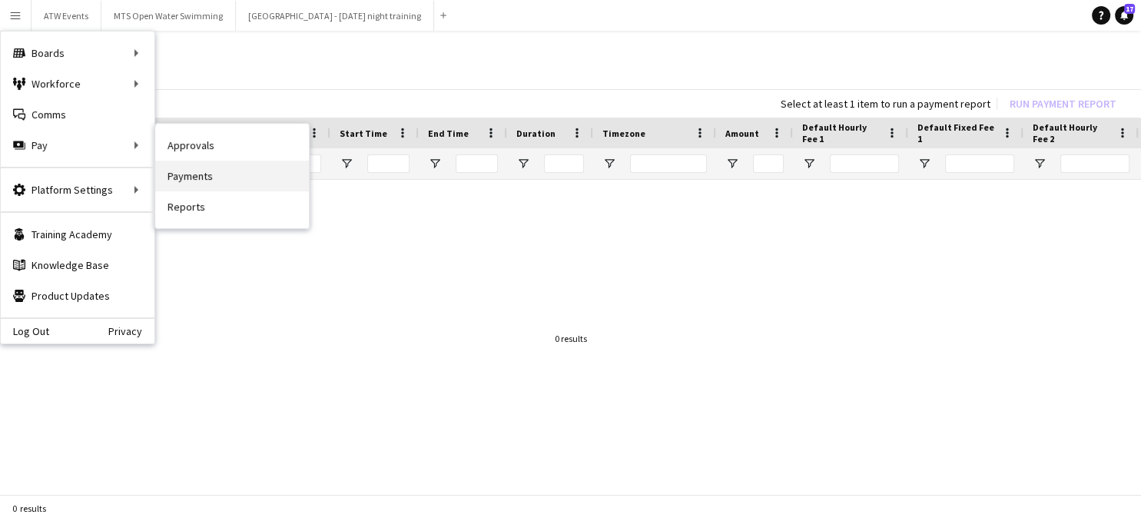
click at [207, 182] on link "Payments" at bounding box center [232, 176] width 154 height 31
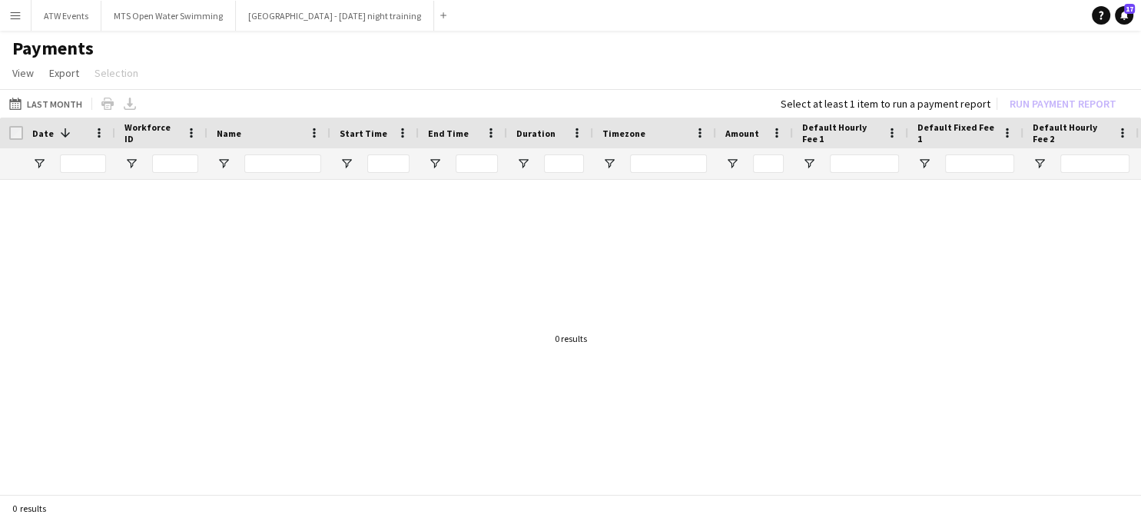
click at [16, 13] on app-icon "Menu" at bounding box center [15, 15] width 12 height 12
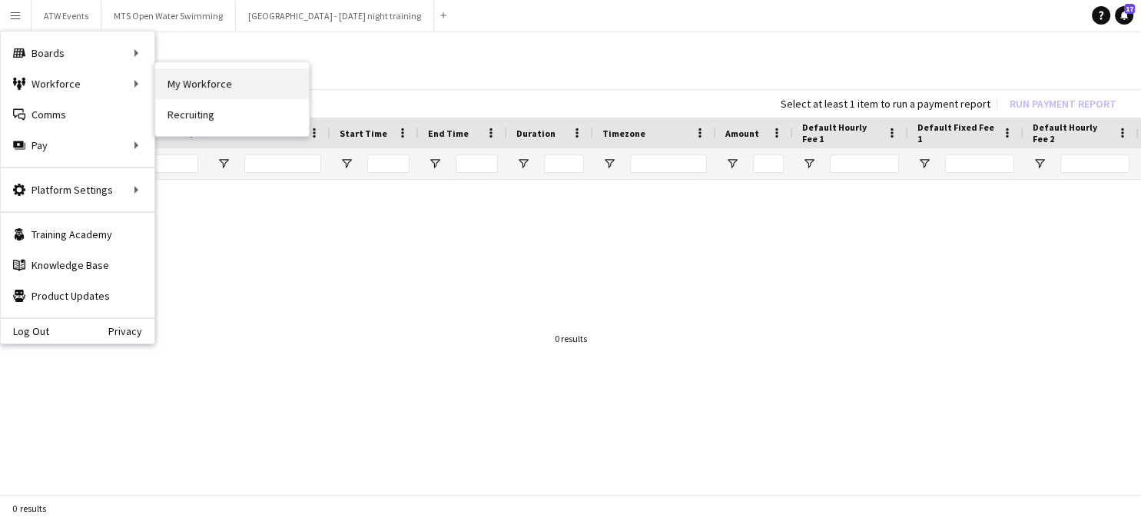
click at [183, 85] on link "My Workforce" at bounding box center [232, 83] width 154 height 31
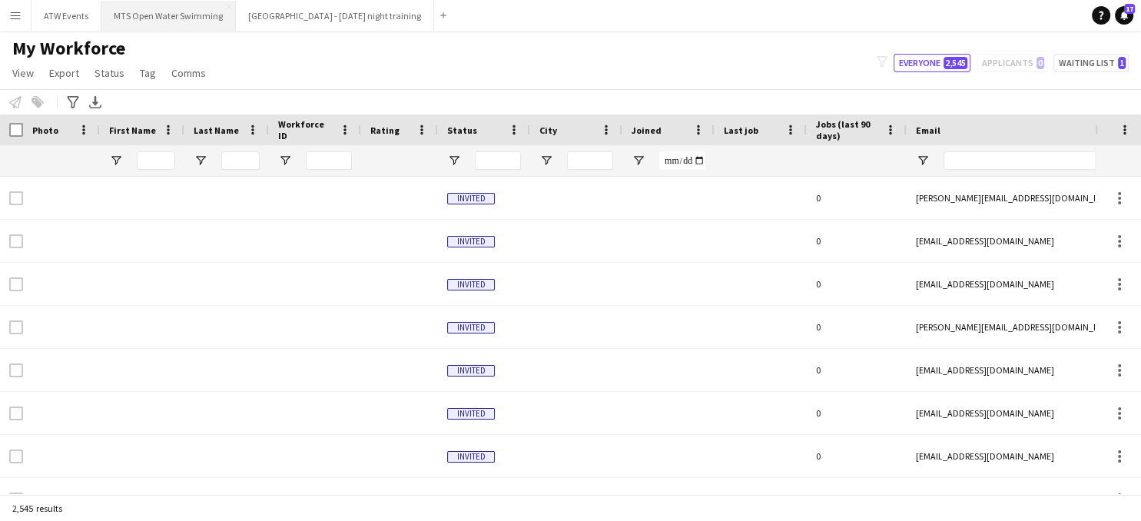
type input "*****"
type input "**********"
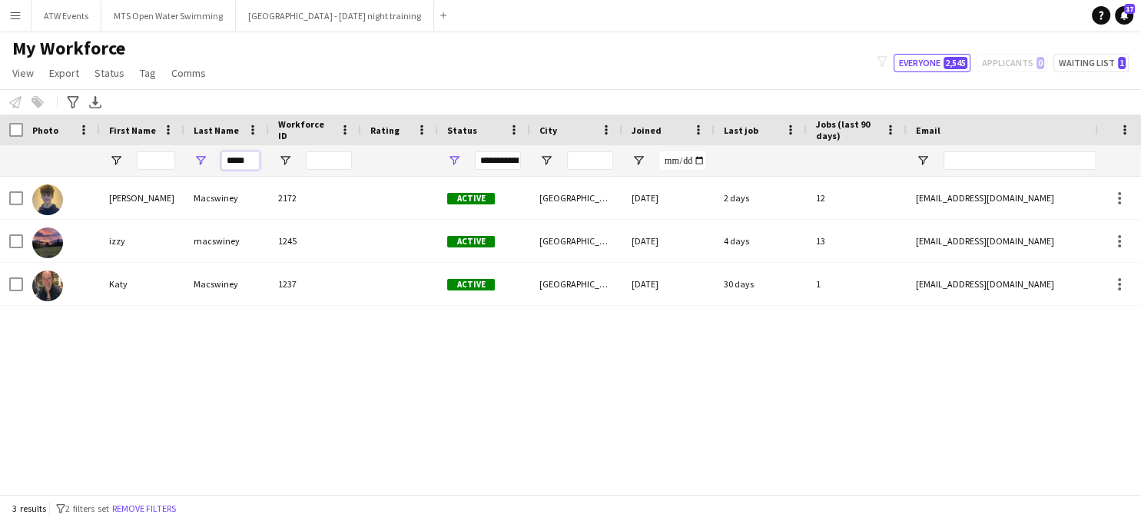
click at [254, 161] on input "*****" at bounding box center [240, 160] width 38 height 18
drag, startPoint x: 254, startPoint y: 161, endPoint x: 211, endPoint y: 147, distance: 45.9
click at [221, 154] on input "*****" at bounding box center [240, 160] width 38 height 18
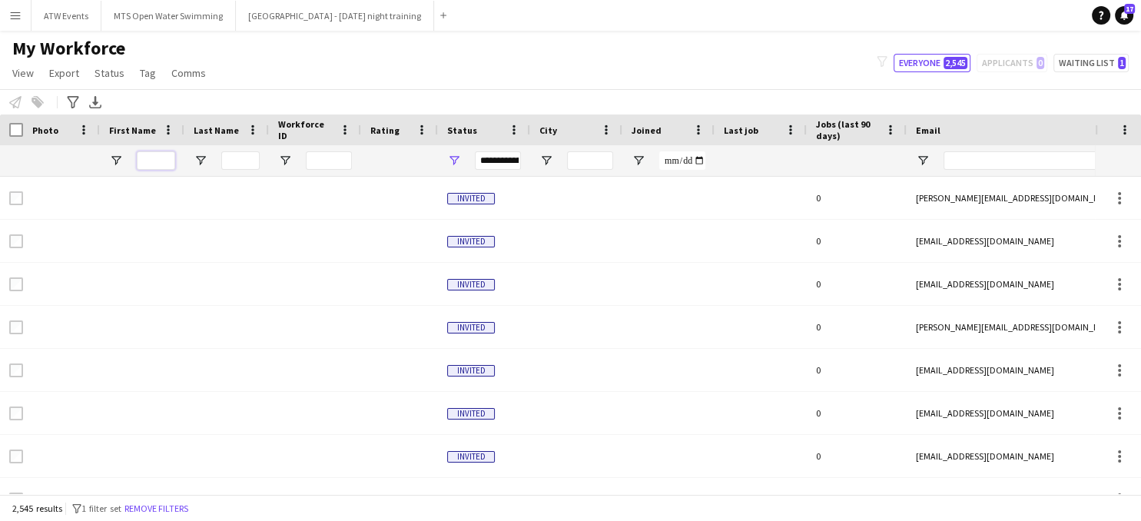
click at [157, 164] on input "First Name Filter Input" at bounding box center [156, 160] width 38 height 18
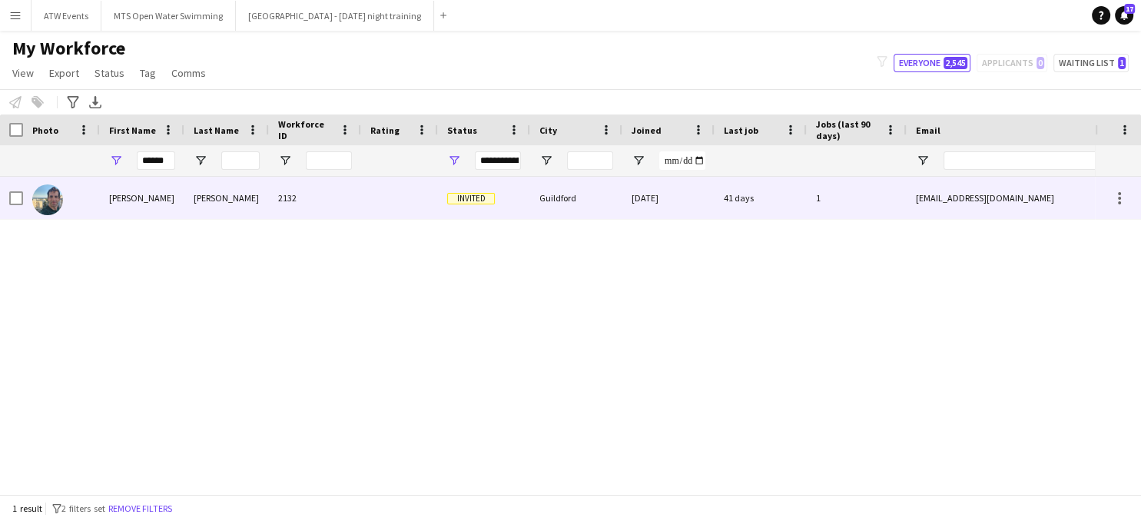
click at [115, 200] on div "[PERSON_NAME]" at bounding box center [142, 198] width 85 height 42
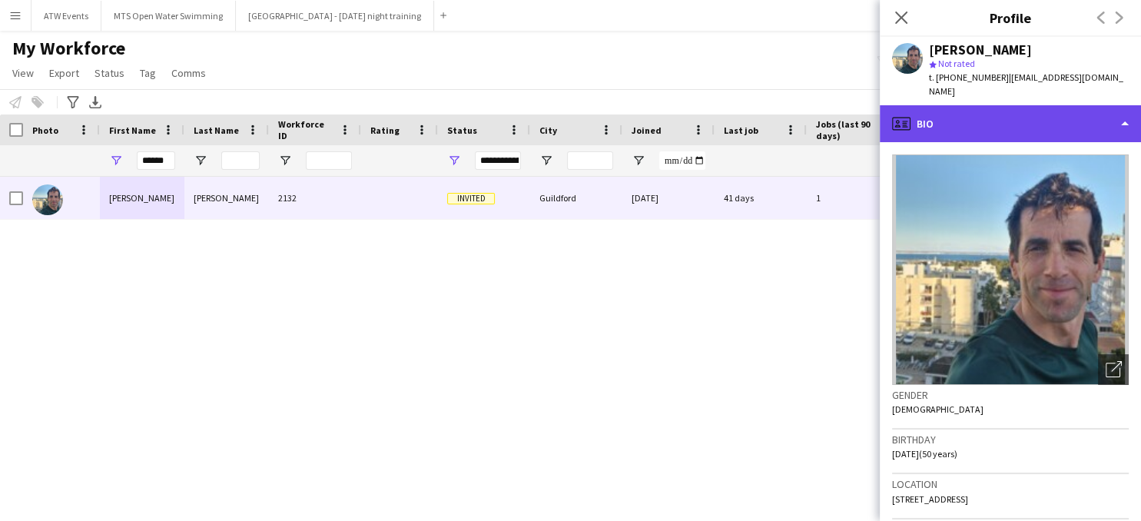
click at [926, 108] on div "profile Bio" at bounding box center [1010, 123] width 261 height 37
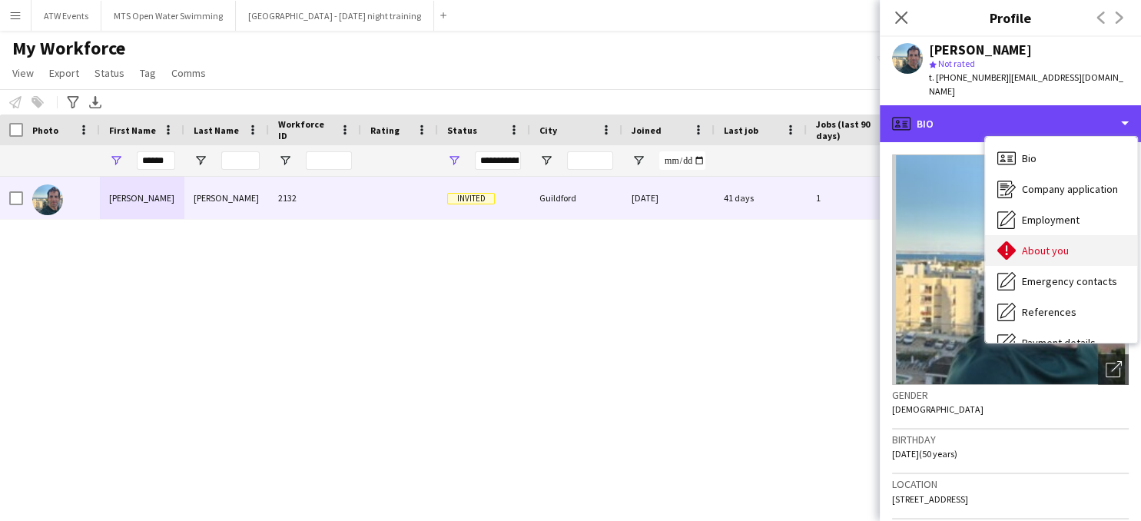
scroll to position [144, 0]
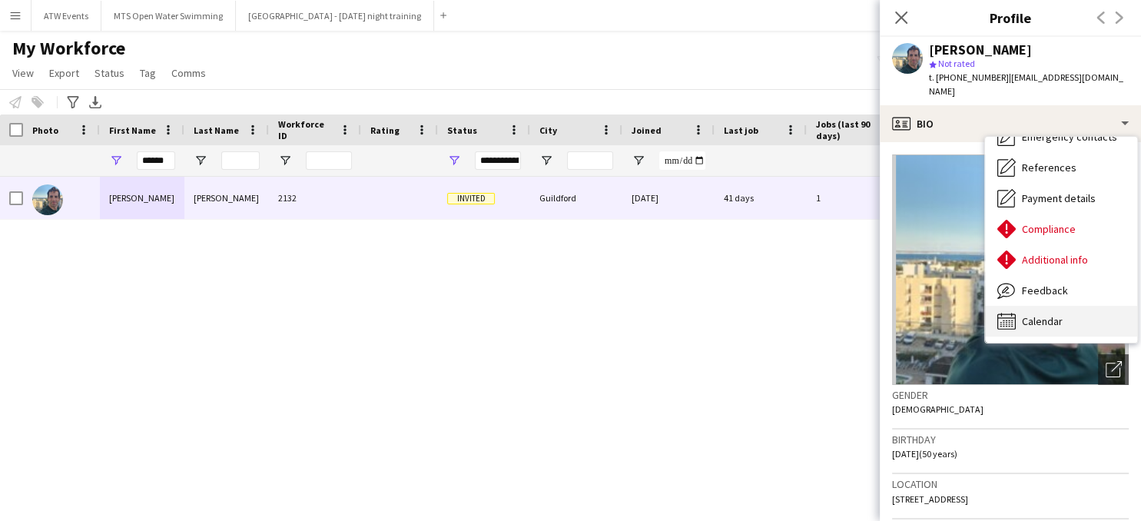
click at [1036, 314] on span "Calendar" at bounding box center [1042, 321] width 41 height 14
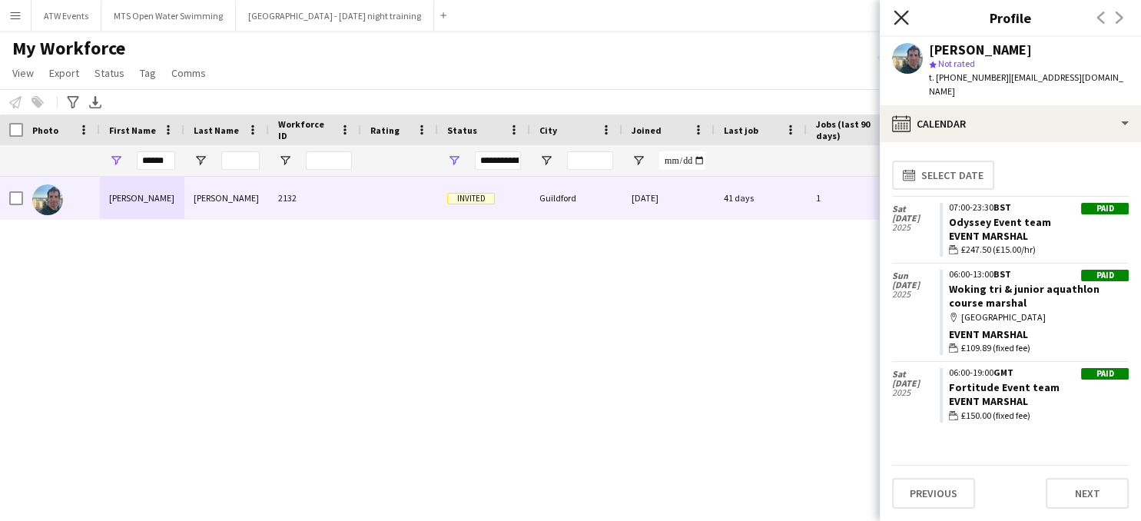
click at [902, 19] on icon at bounding box center [900, 17] width 15 height 15
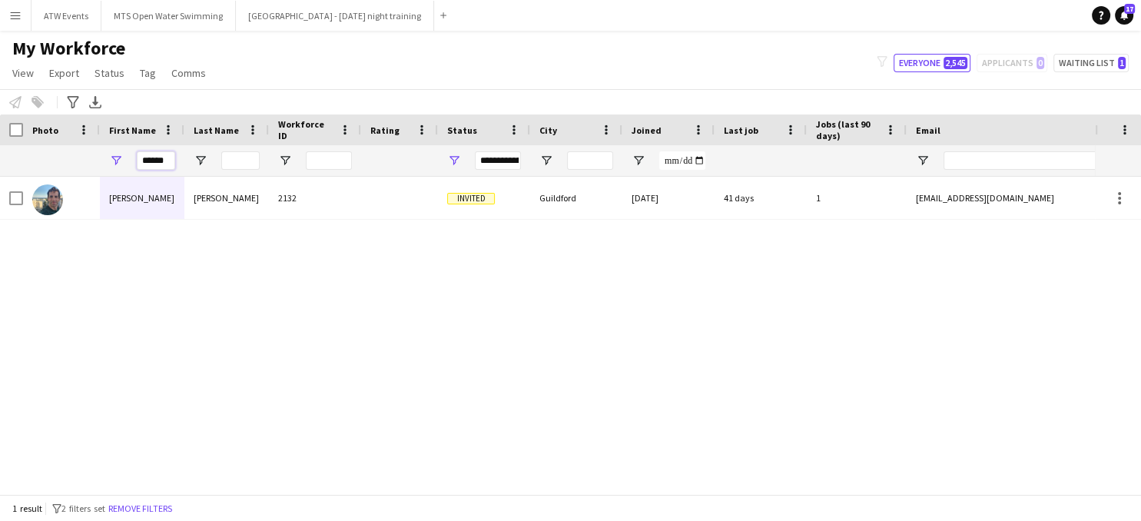
drag, startPoint x: 171, startPoint y: 160, endPoint x: 121, endPoint y: 158, distance: 49.2
click at [137, 158] on input "******" at bounding box center [156, 160] width 38 height 18
type input "****"
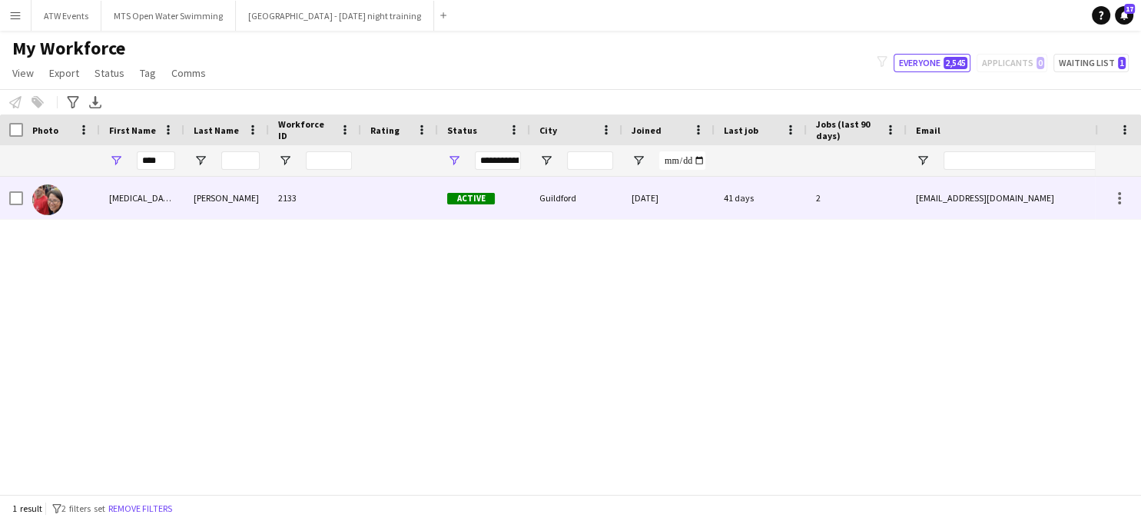
click at [116, 199] on div "[MEDICAL_DATA]" at bounding box center [142, 198] width 85 height 42
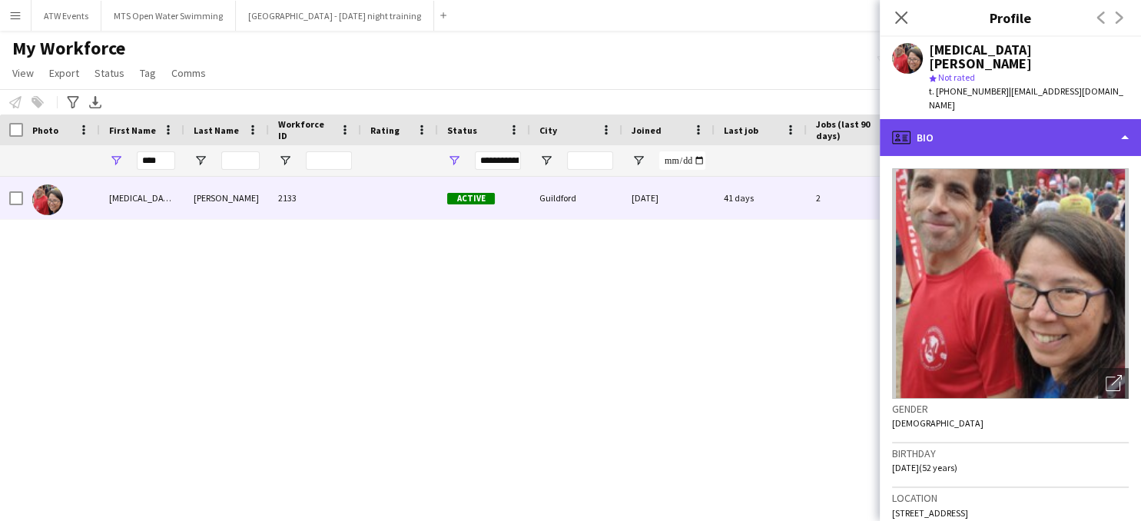
click at [927, 119] on div "profile Bio" at bounding box center [1010, 137] width 261 height 37
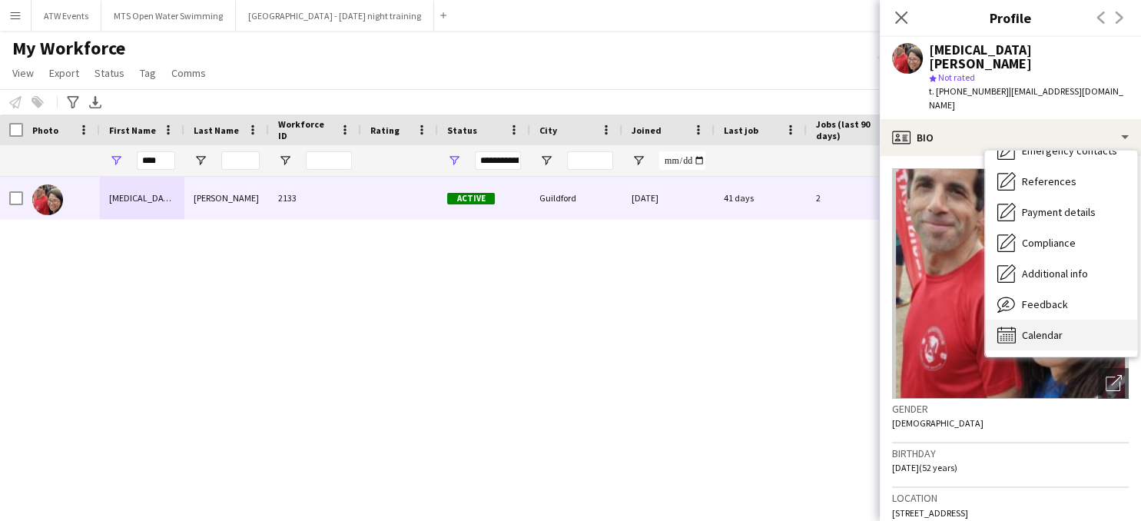
click at [1047, 328] on span "Calendar" at bounding box center [1042, 335] width 41 height 14
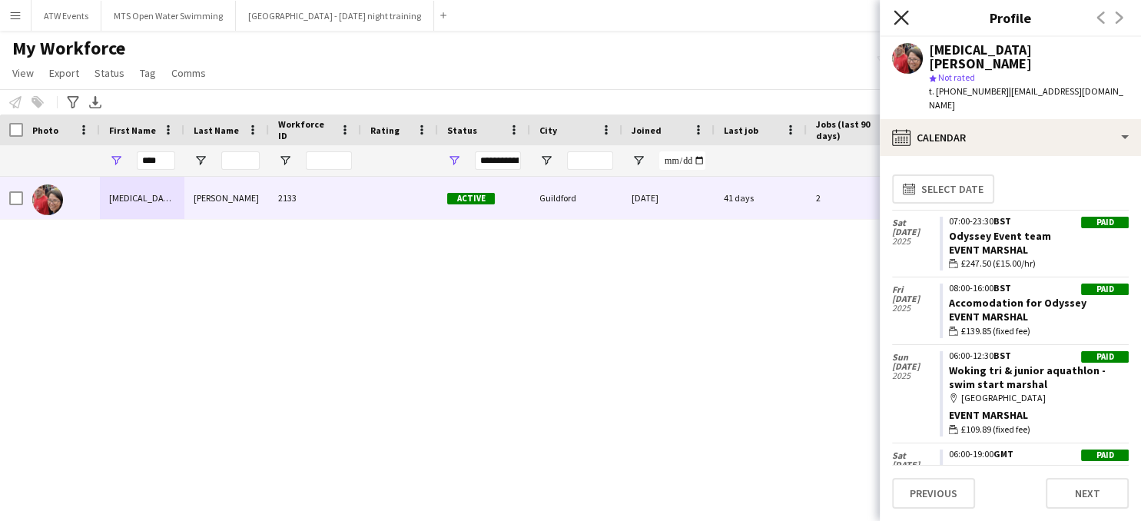
click at [903, 22] on icon "Close pop-in" at bounding box center [900, 17] width 15 height 15
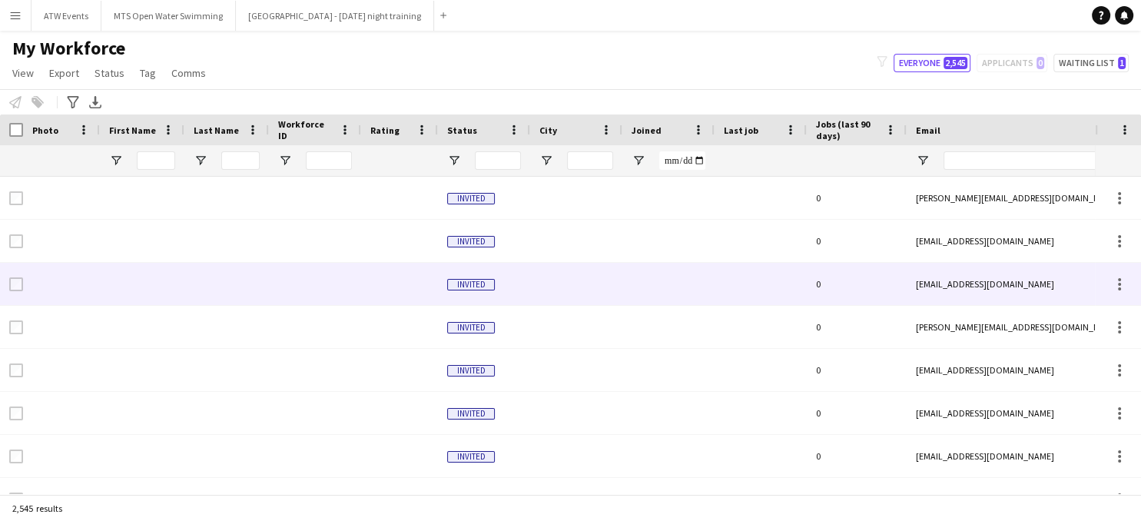
type input "****"
type input "**********"
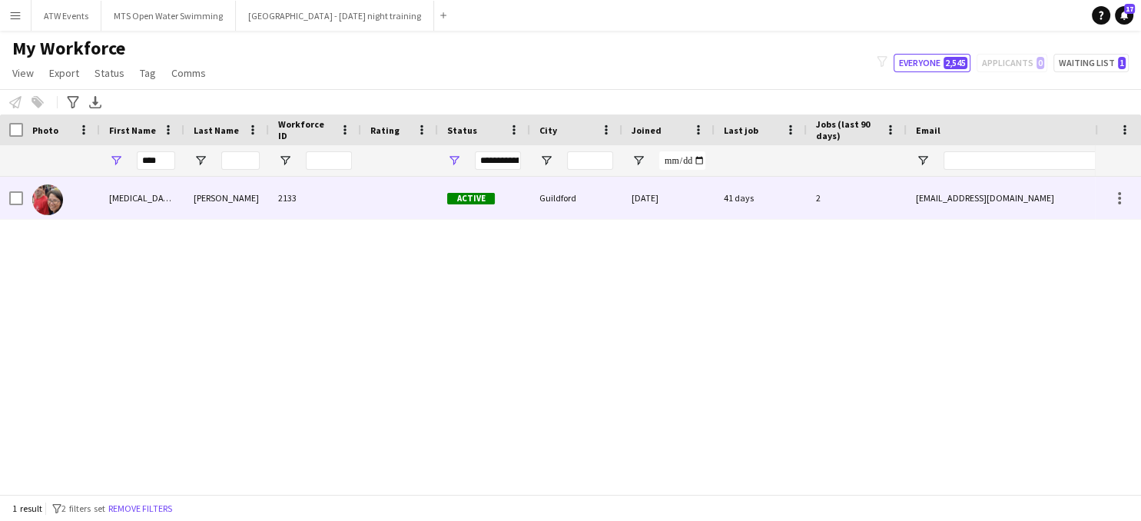
click at [123, 207] on div "[MEDICAL_DATA]" at bounding box center [142, 198] width 85 height 42
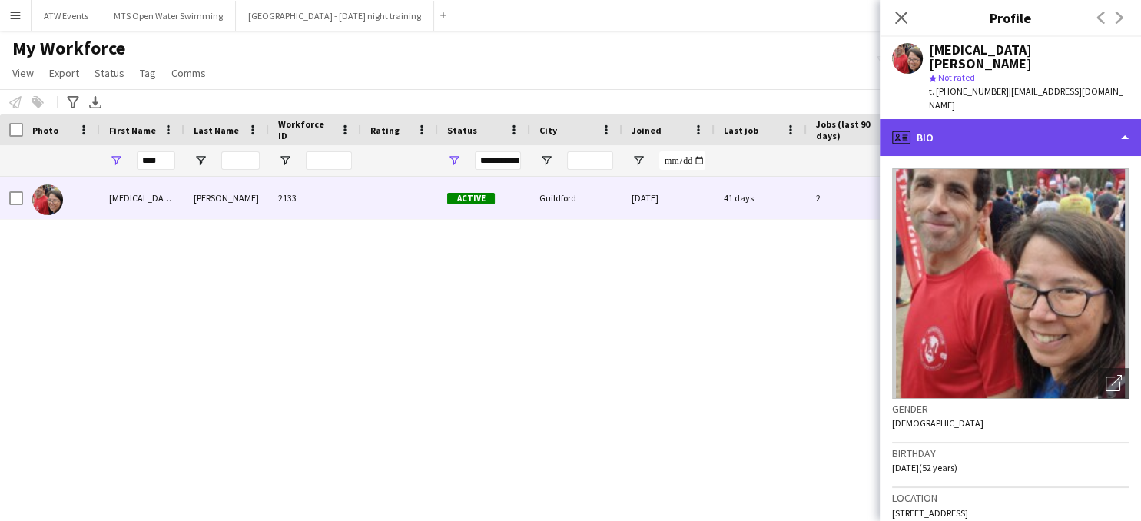
drag, startPoint x: 941, startPoint y: 108, endPoint x: 941, endPoint y: 118, distance: 10.8
click at [941, 119] on div "profile Bio" at bounding box center [1010, 137] width 261 height 37
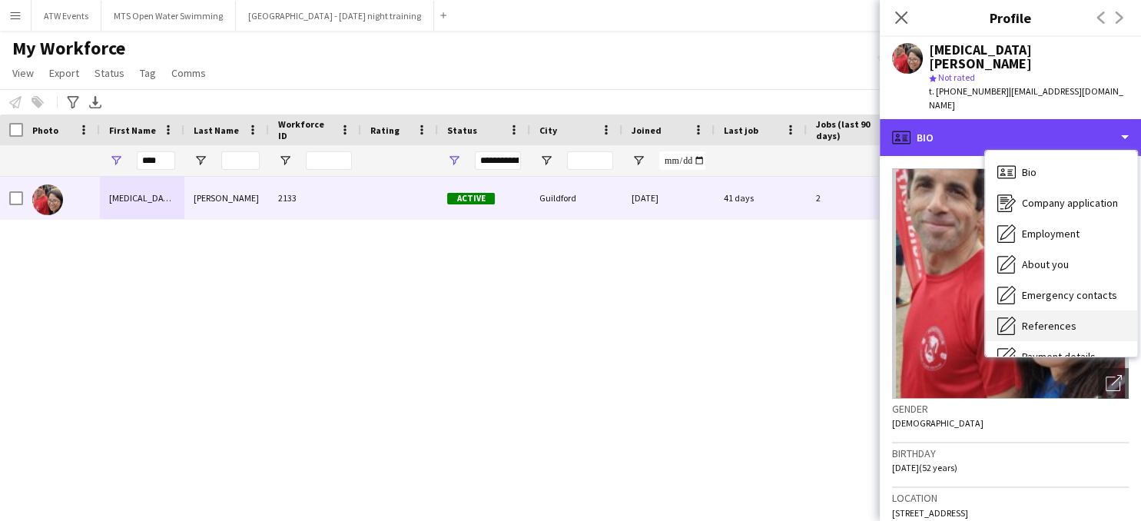
scroll to position [144, 0]
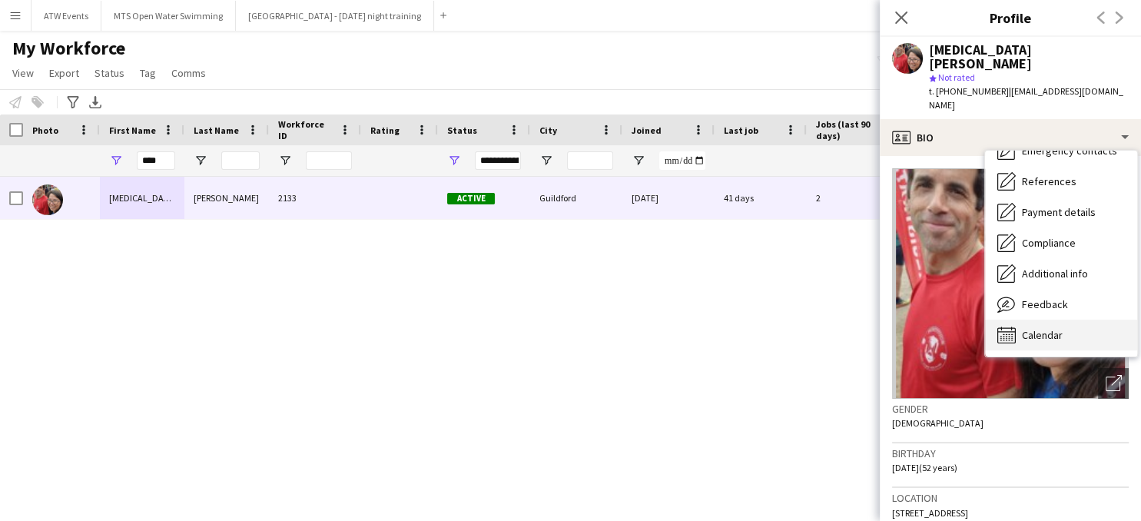
click at [1045, 328] on span "Calendar" at bounding box center [1042, 335] width 41 height 14
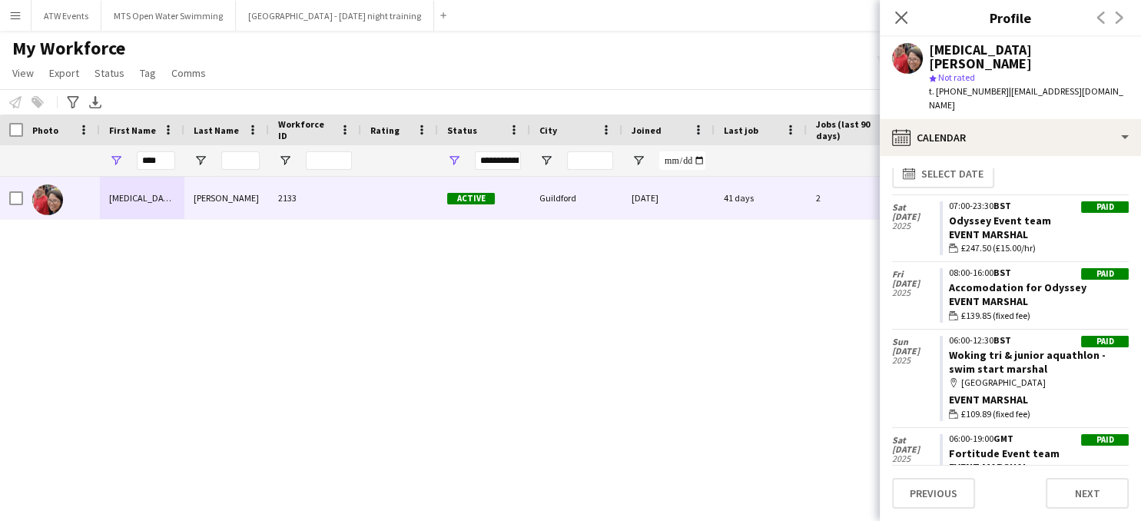
scroll to position [0, 0]
